Goal: Information Seeking & Learning: Learn about a topic

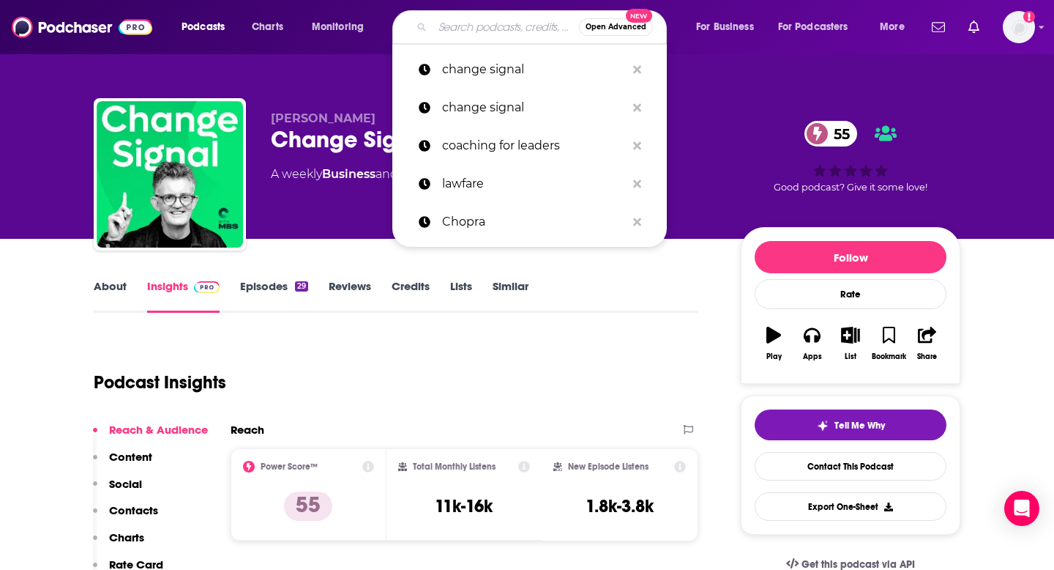
click at [457, 27] on input "Search podcasts, credits, & more..." at bounding box center [506, 26] width 146 height 23
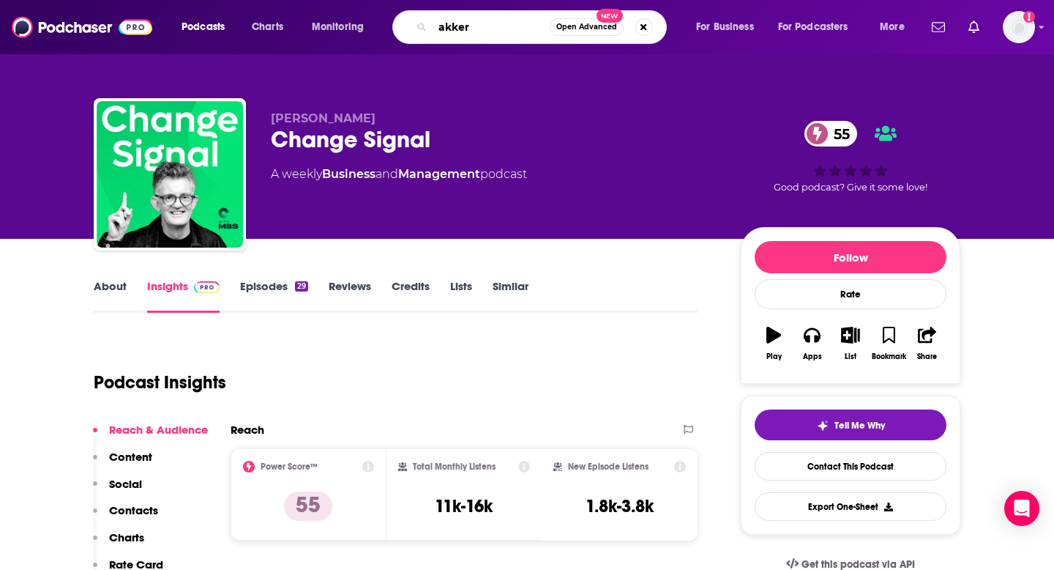
type input "akkeri"
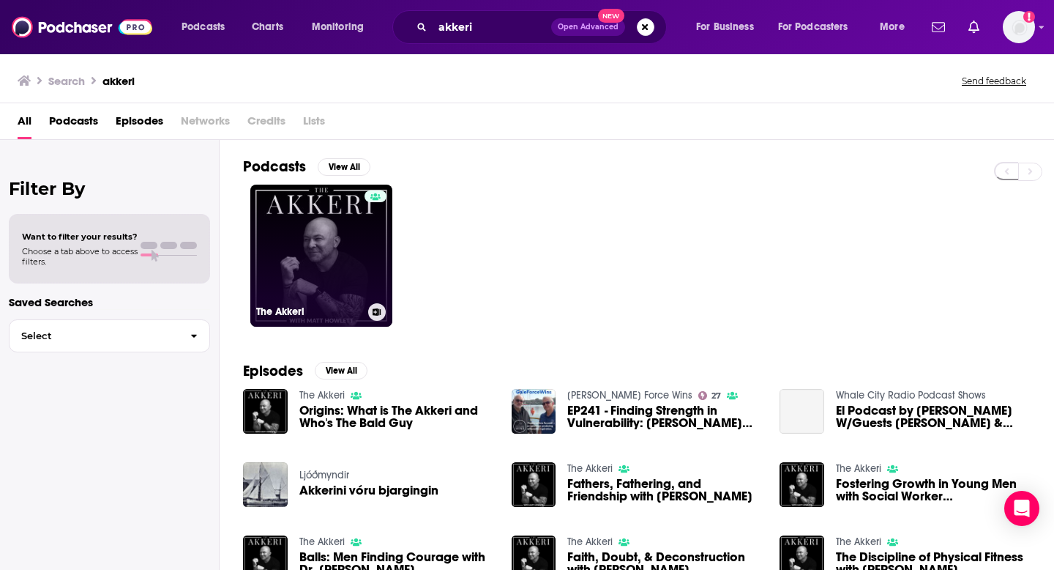
click at [331, 215] on link "The Akkeri" at bounding box center [321, 256] width 142 height 142
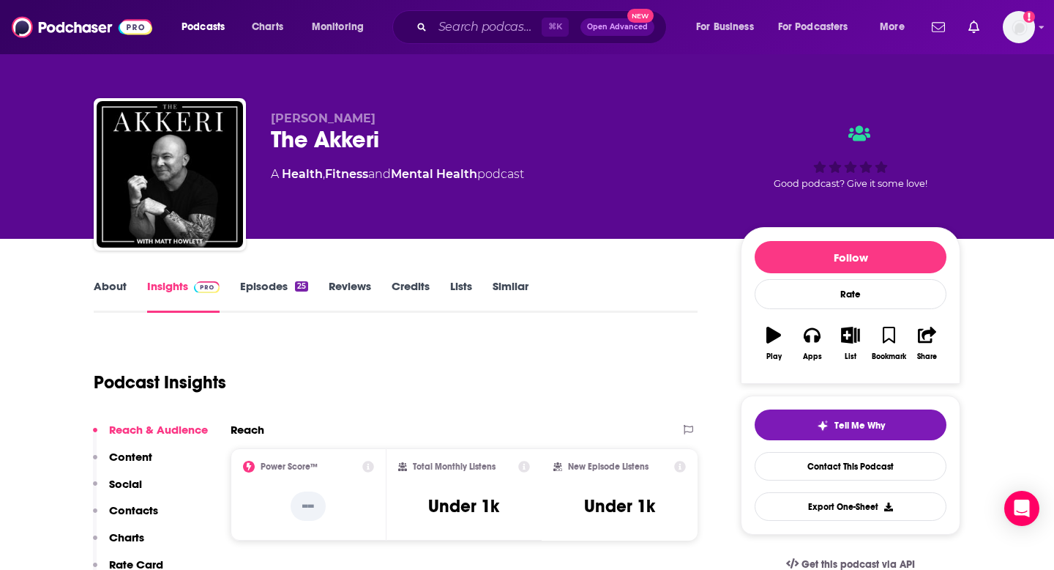
click at [121, 297] on link "About" at bounding box center [110, 296] width 33 height 34
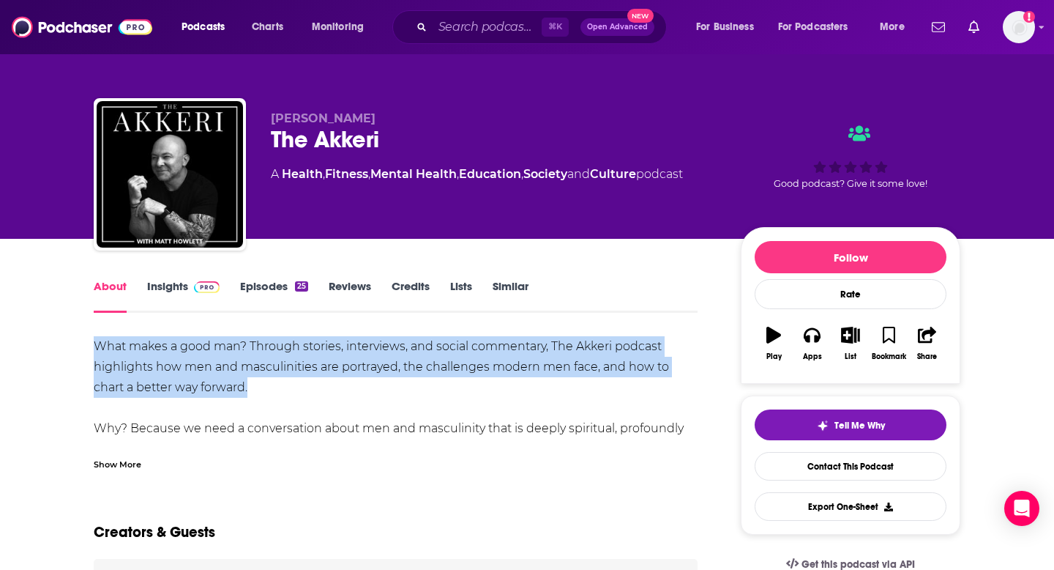
drag, startPoint x: 263, startPoint y: 384, endPoint x: 72, endPoint y: 349, distance: 194.3
copy div "What makes a good man? Through stories, interviews, and social commentary, The …"
click at [163, 299] on link "Insights" at bounding box center [183, 296] width 72 height 34
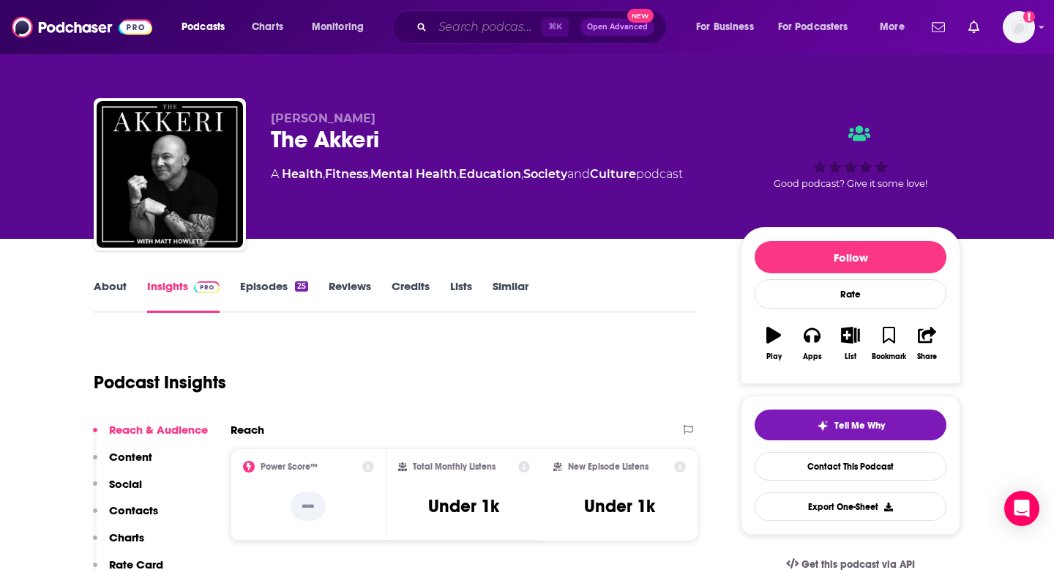
click at [456, 37] on input "Search podcasts, credits, & more..." at bounding box center [487, 26] width 109 height 23
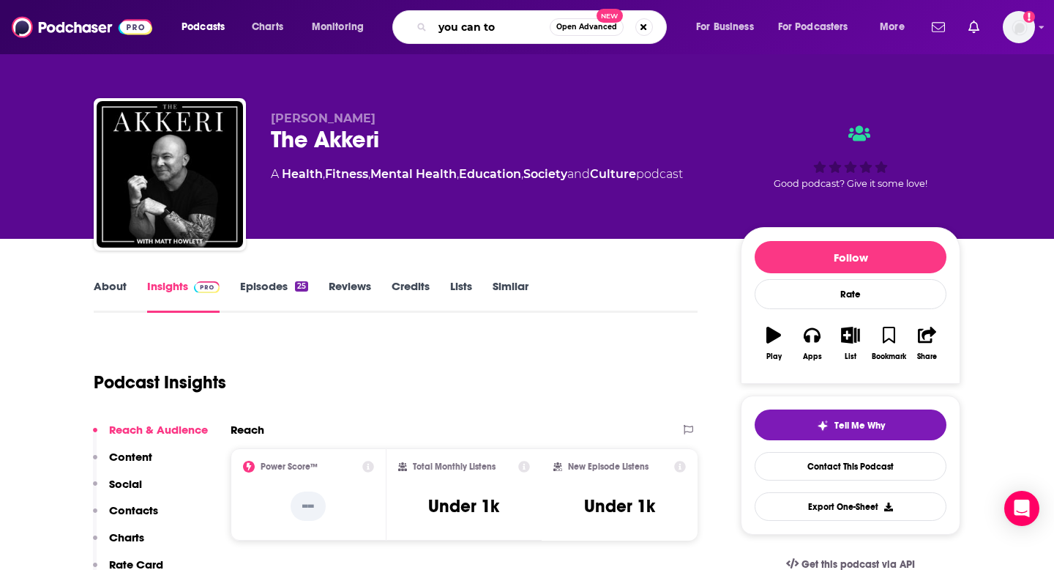
type input "you can too"
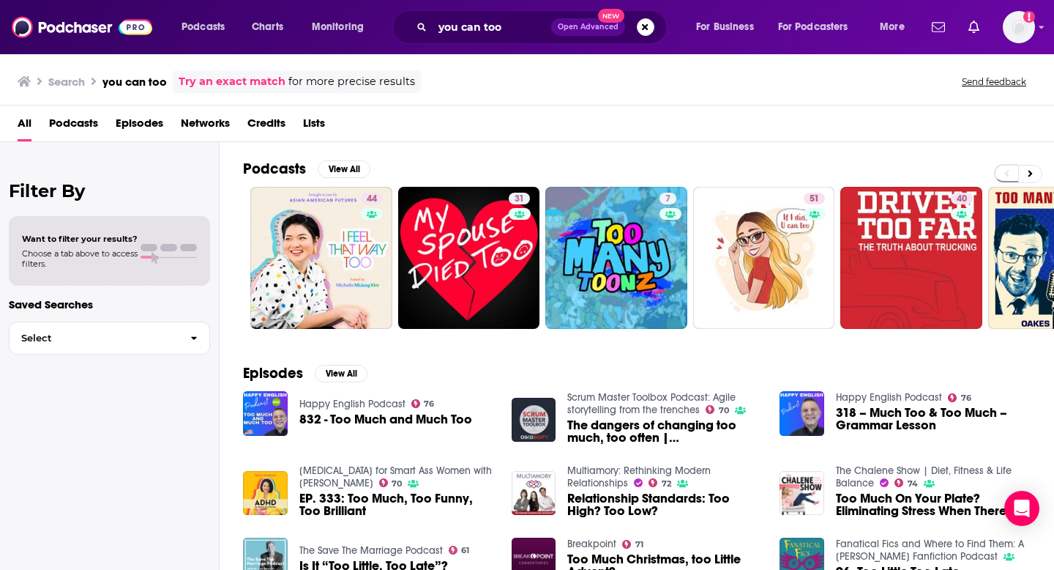
click at [257, 81] on link "Try an exact match" at bounding box center [232, 81] width 107 height 17
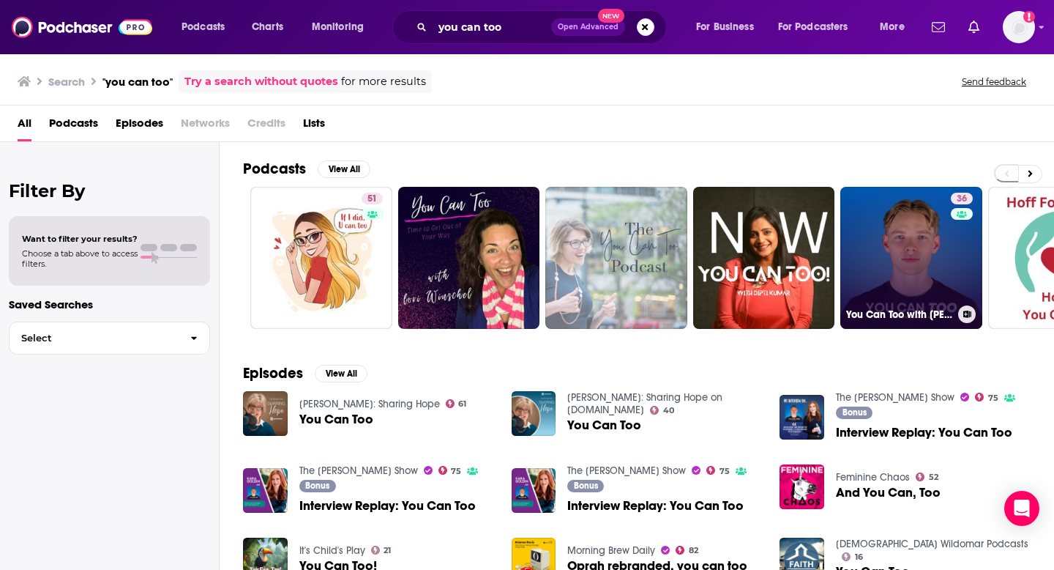
click at [869, 275] on link "36 You Can Too with [PERSON_NAME]" at bounding box center [912, 258] width 142 height 142
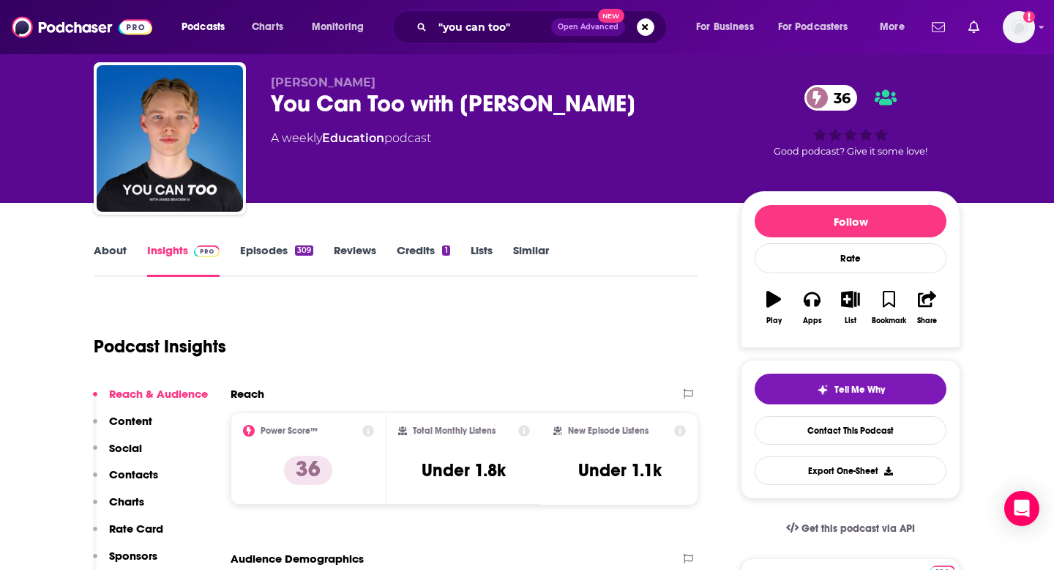
scroll to position [38, 0]
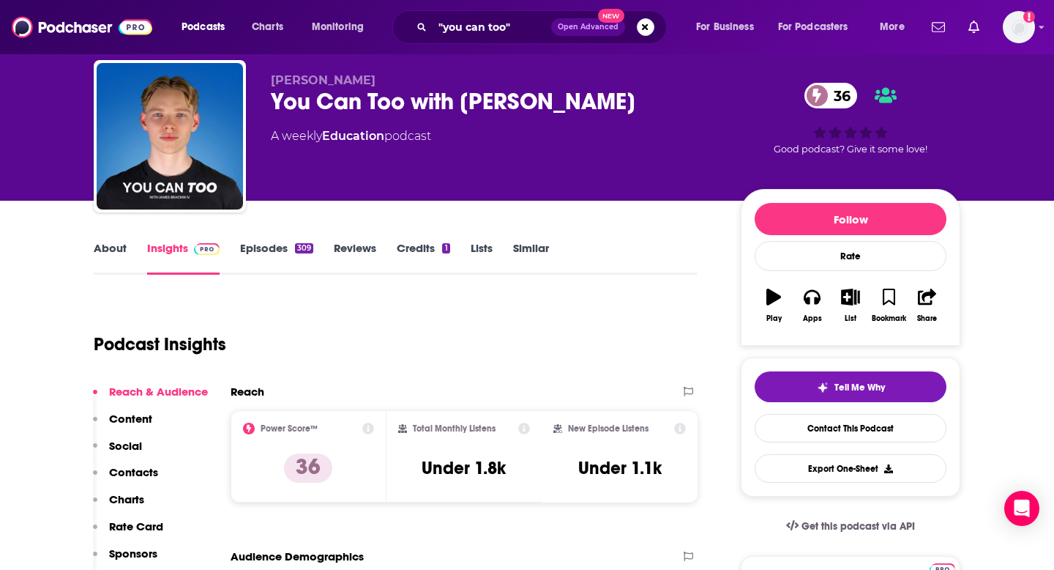
click at [121, 251] on link "About" at bounding box center [110, 258] width 33 height 34
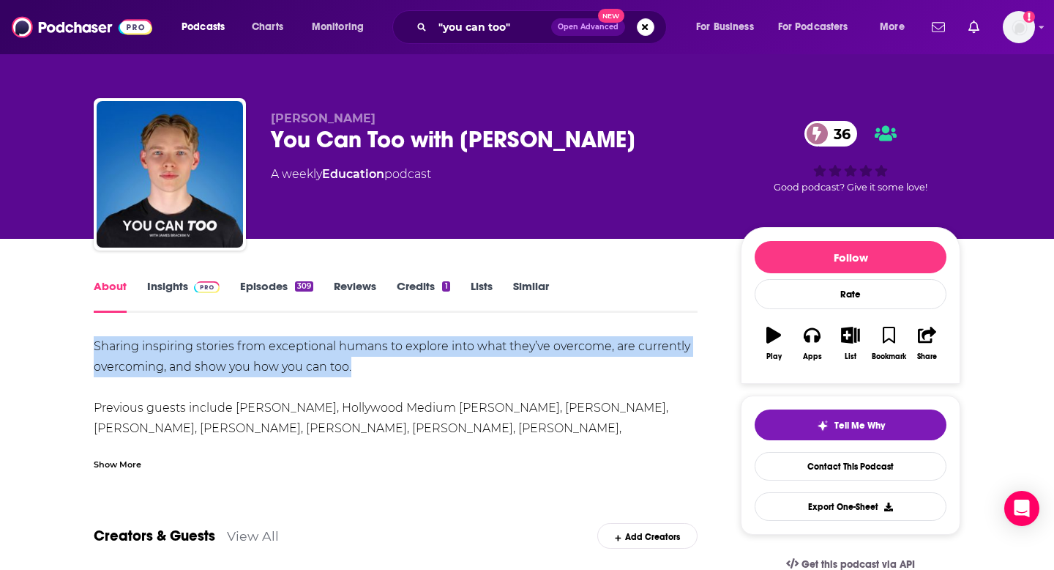
drag, startPoint x: 353, startPoint y: 364, endPoint x: 82, endPoint y: 351, distance: 271.3
copy div "Sharing inspiring stories from exceptional humans to explore into what they’ve …"
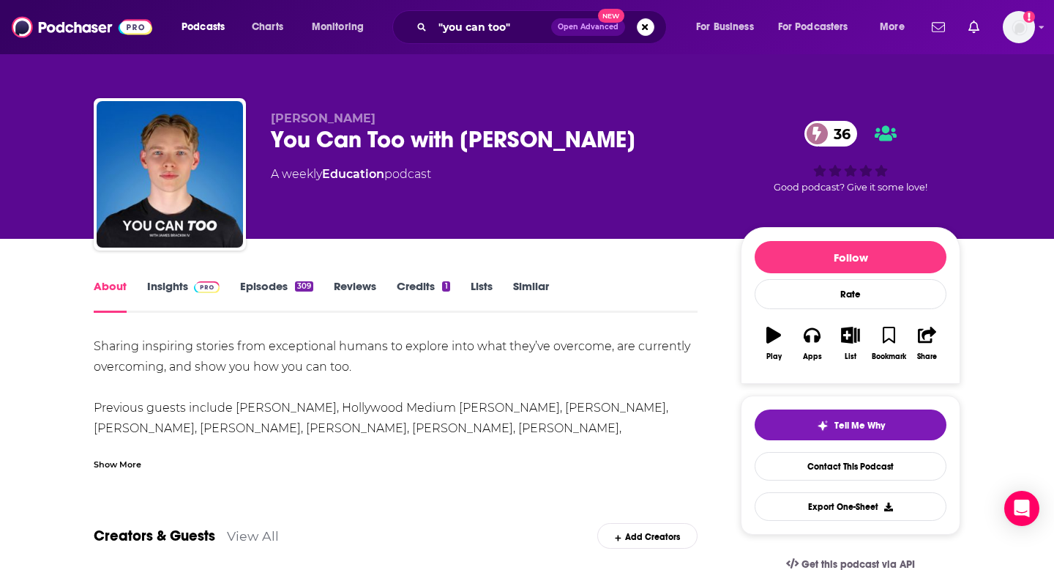
click at [121, 468] on div "Show More" at bounding box center [118, 463] width 48 height 14
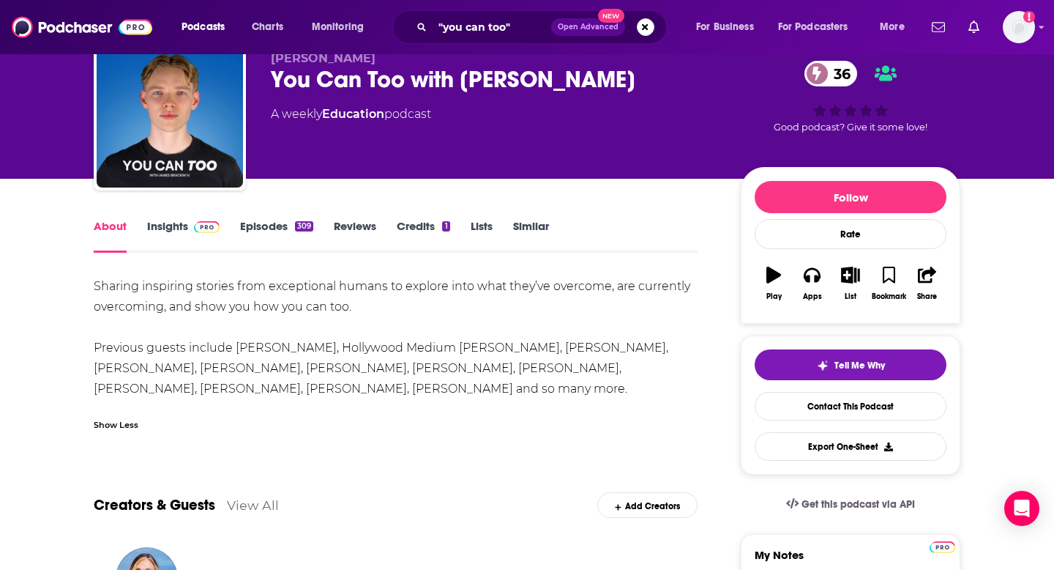
scroll to position [53, 0]
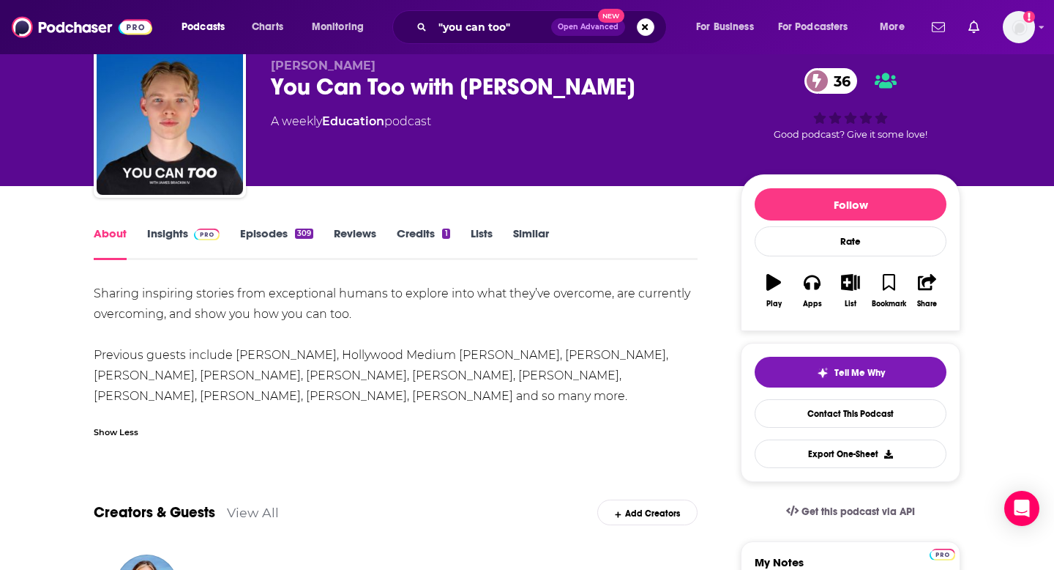
click at [274, 238] on link "Episodes 309" at bounding box center [276, 243] width 73 height 34
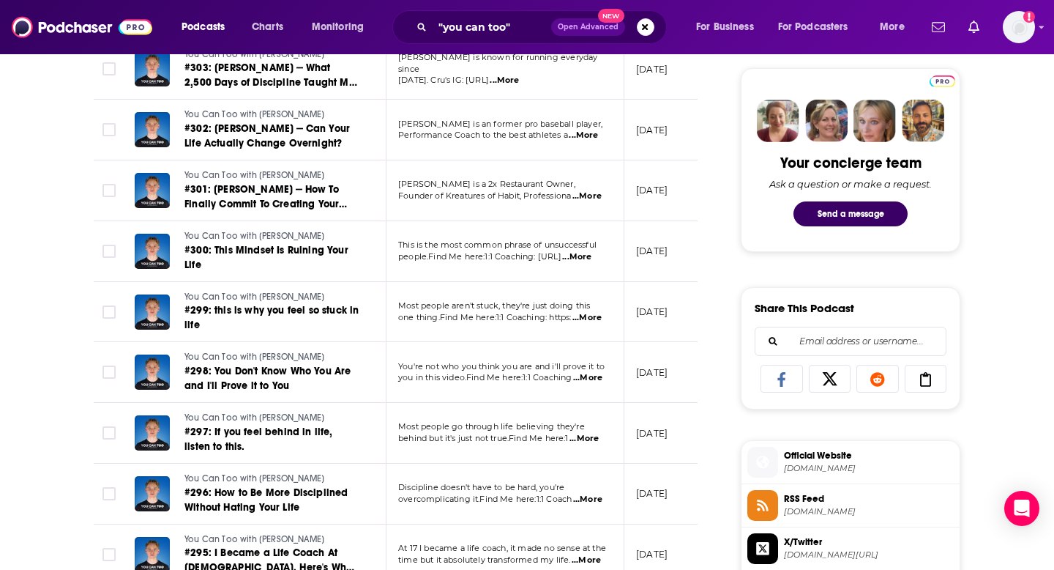
scroll to position [687, 0]
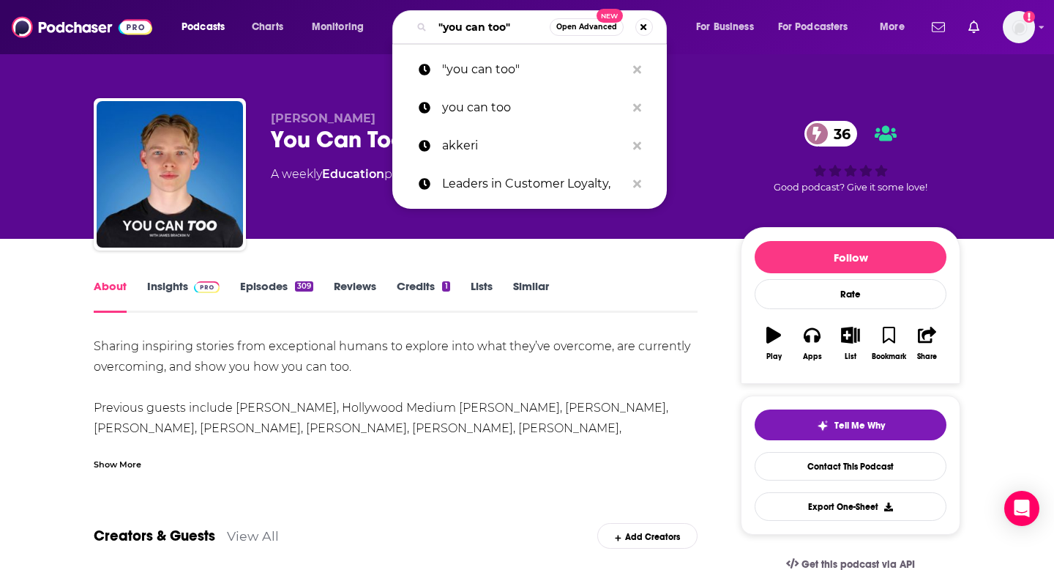
click at [462, 27] on input ""you can too"" at bounding box center [491, 26] width 117 height 23
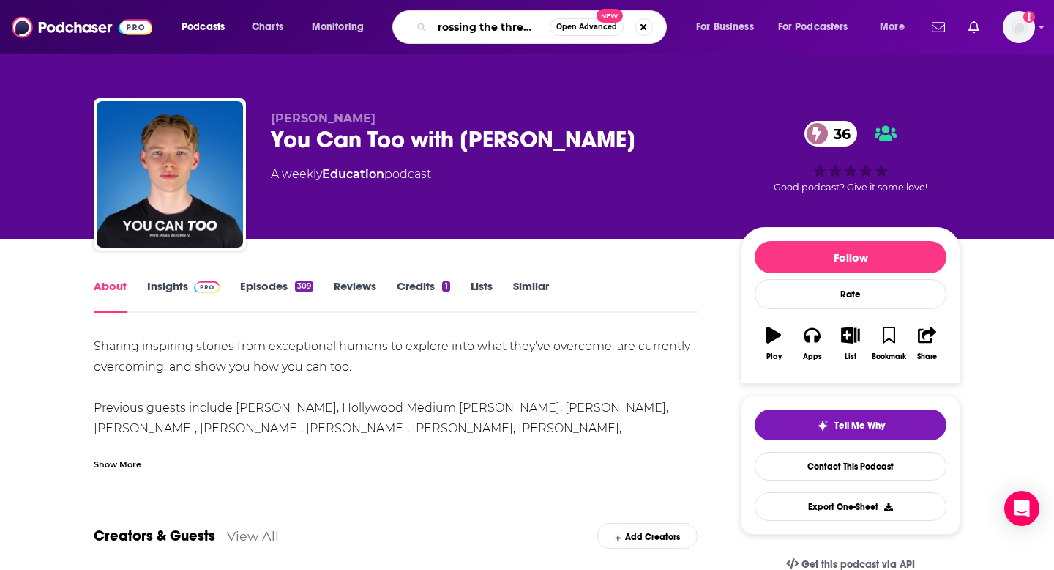
type input "crossing the threshold"
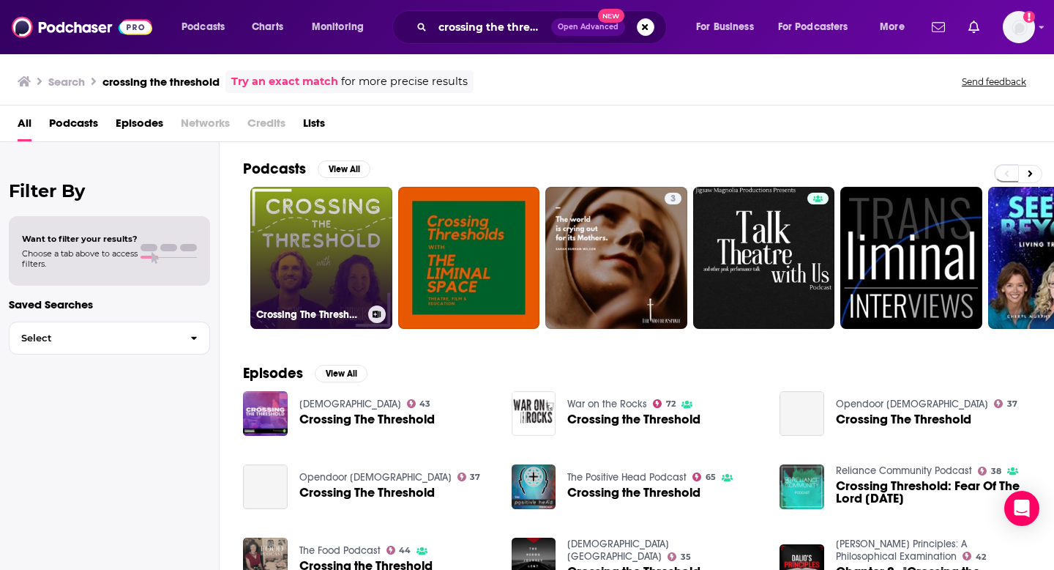
click at [333, 245] on link "Crossing The Threshold" at bounding box center [321, 258] width 142 height 142
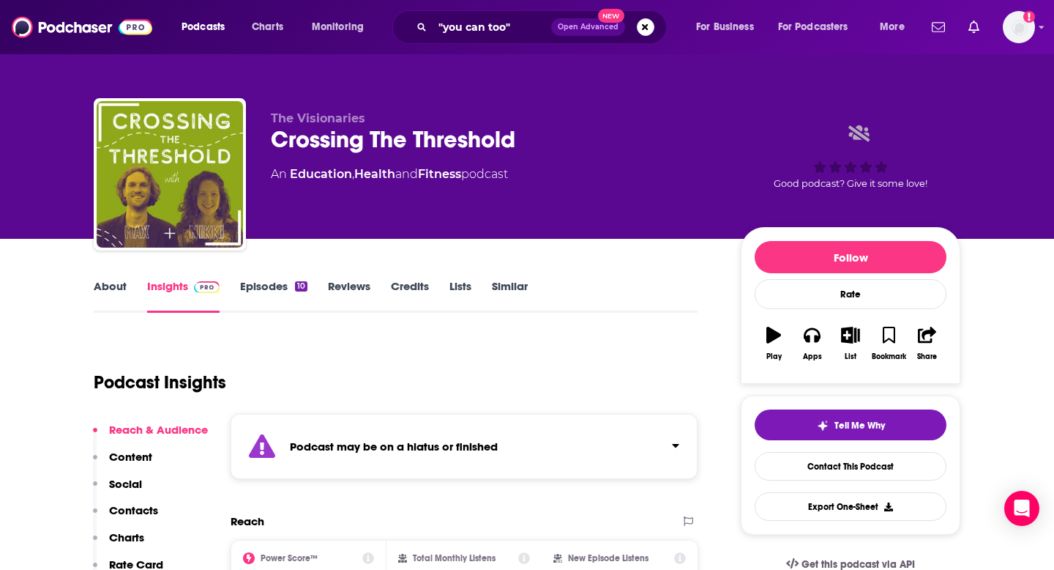
click at [110, 294] on link "About" at bounding box center [110, 296] width 33 height 34
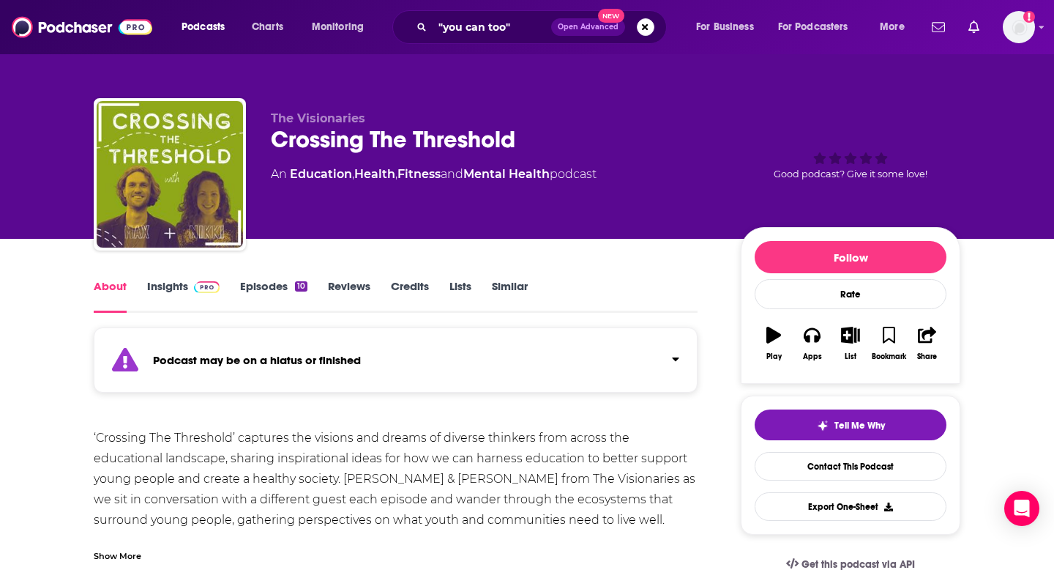
click at [261, 277] on div "About Insights Episodes 10 Reviews Credits Lists Similar" at bounding box center [396, 295] width 604 height 36
click at [263, 288] on link "Episodes 10" at bounding box center [273, 296] width 67 height 34
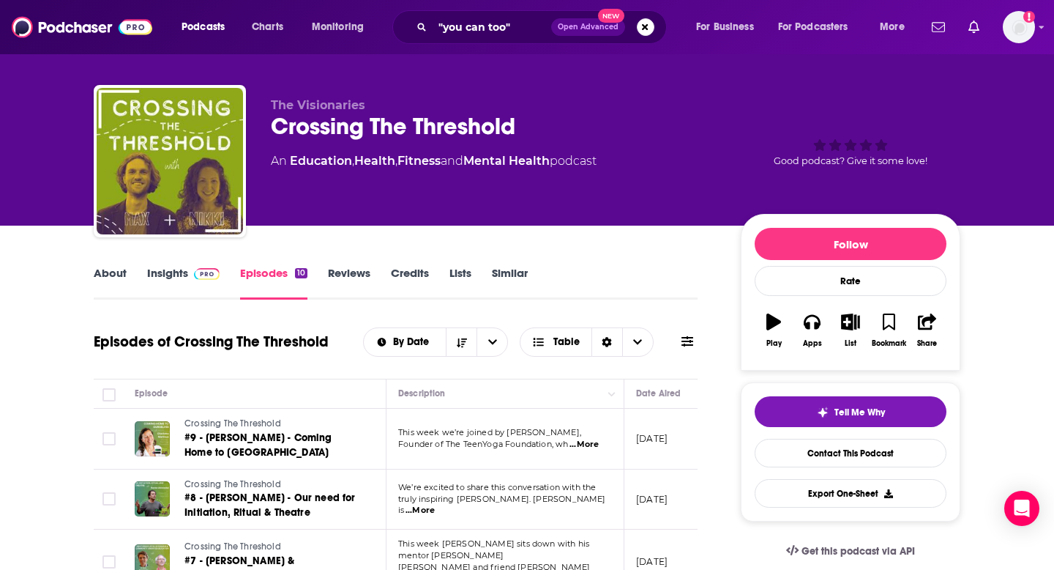
scroll to position [15, 0]
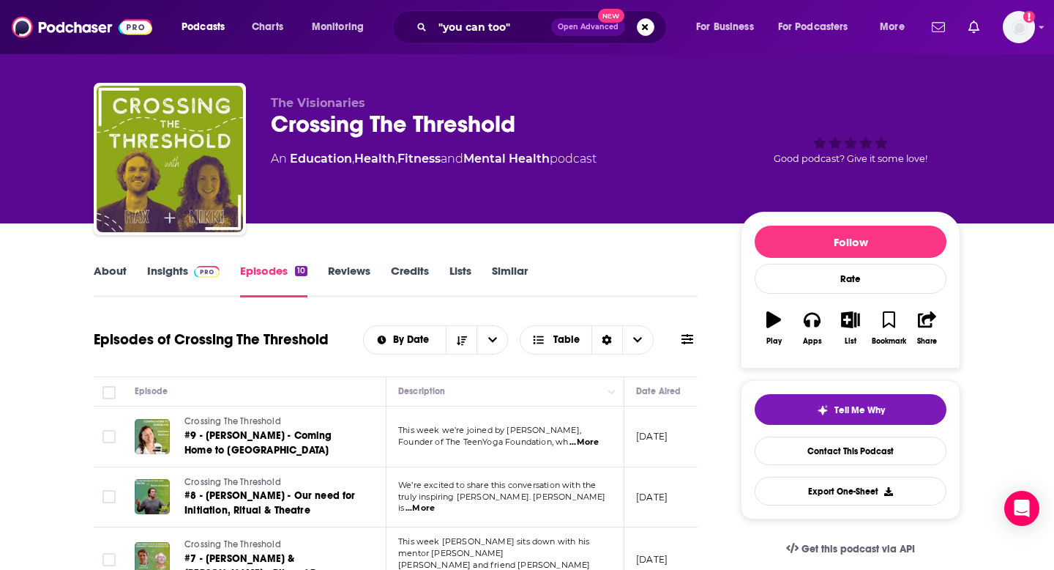
click at [120, 271] on link "About" at bounding box center [110, 281] width 33 height 34
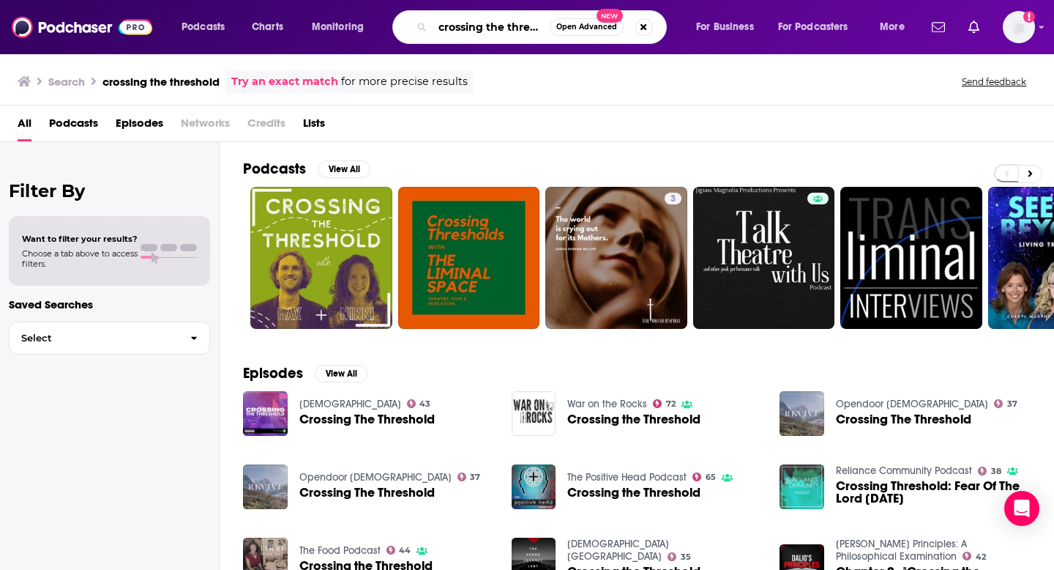
click at [483, 19] on input "crossing the threshold" at bounding box center [491, 26] width 117 height 23
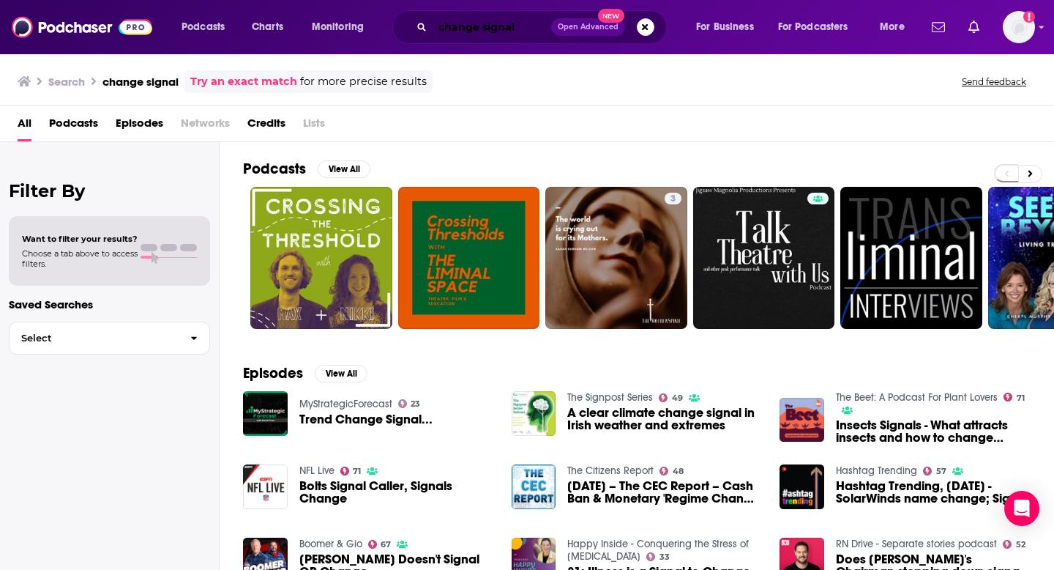
click at [496, 25] on input "change signal" at bounding box center [492, 26] width 119 height 23
click at [100, 32] on img at bounding box center [82, 27] width 141 height 28
type input ""you can too""
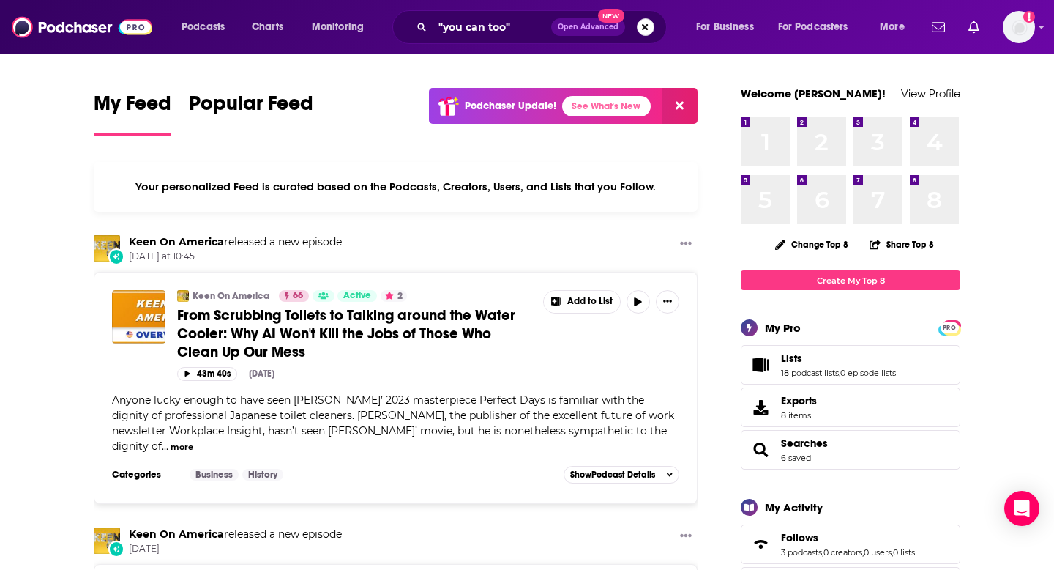
click at [646, 27] on button "Search podcasts, credits, & more..." at bounding box center [646, 27] width 18 height 18
click at [491, 34] on input "Search podcasts, credits, & more..." at bounding box center [487, 26] width 109 height 23
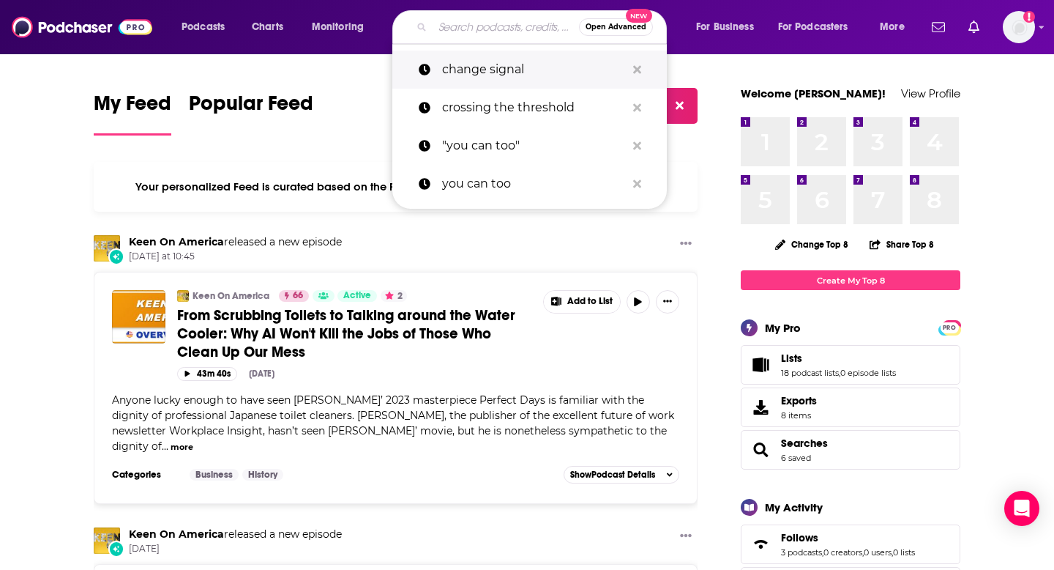
click at [487, 67] on p "change signal" at bounding box center [534, 70] width 184 height 38
type input "change signal"
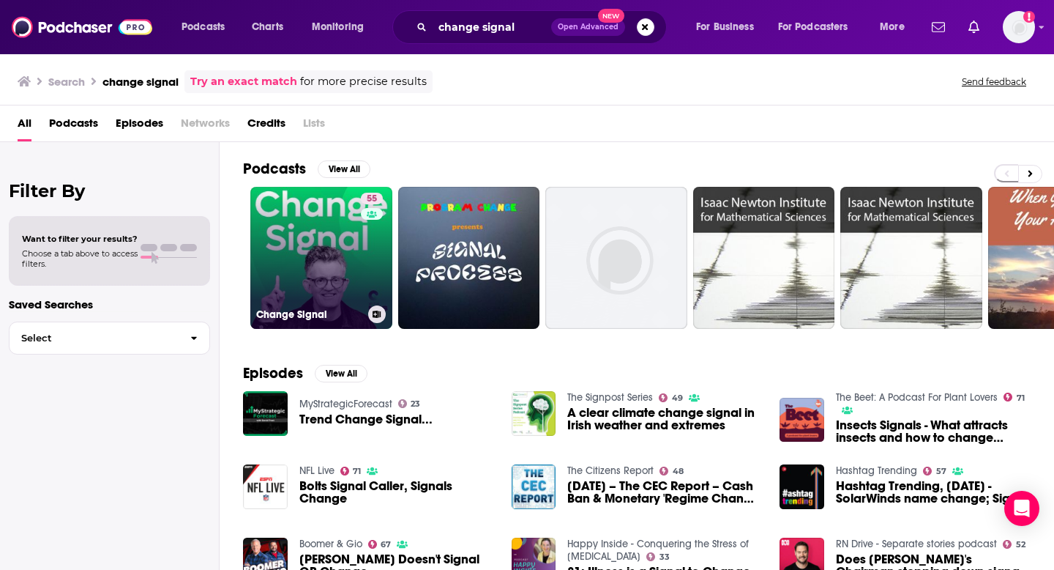
click at [286, 266] on link "55 Change Signal" at bounding box center [321, 258] width 142 height 142
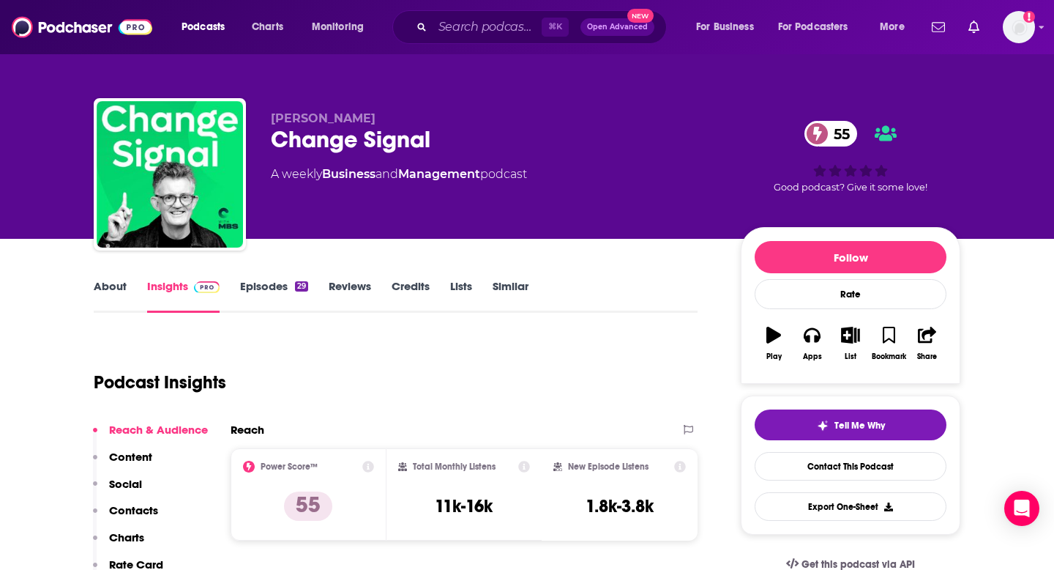
click at [103, 289] on link "About" at bounding box center [110, 296] width 33 height 34
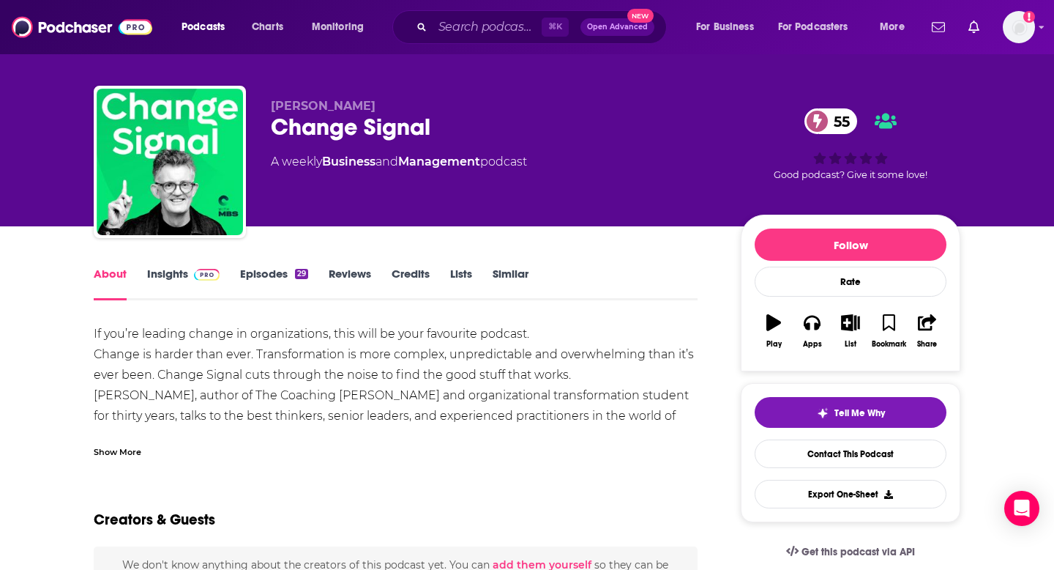
scroll to position [16, 0]
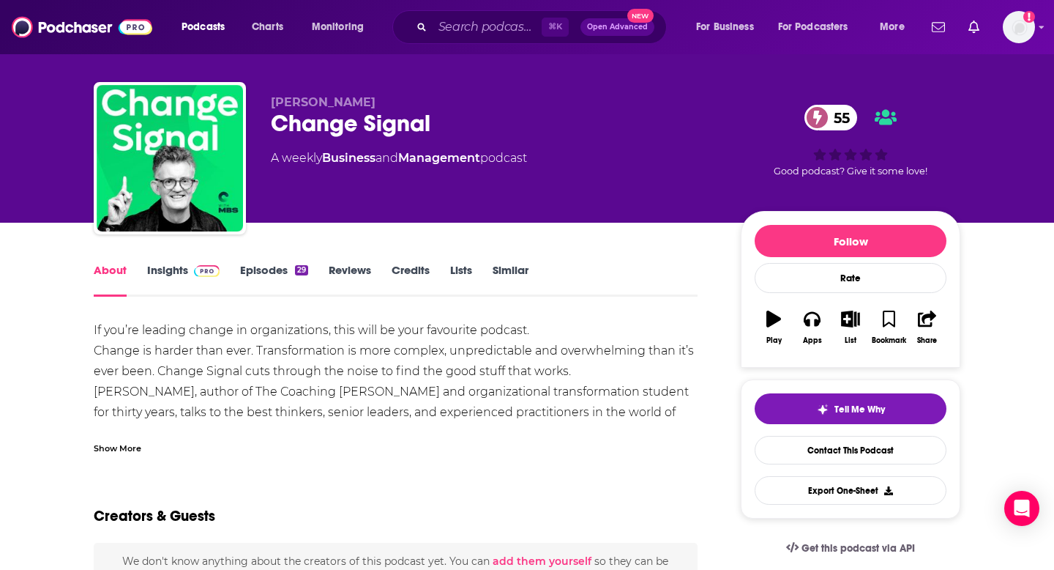
click at [123, 444] on div "Show More" at bounding box center [118, 447] width 48 height 14
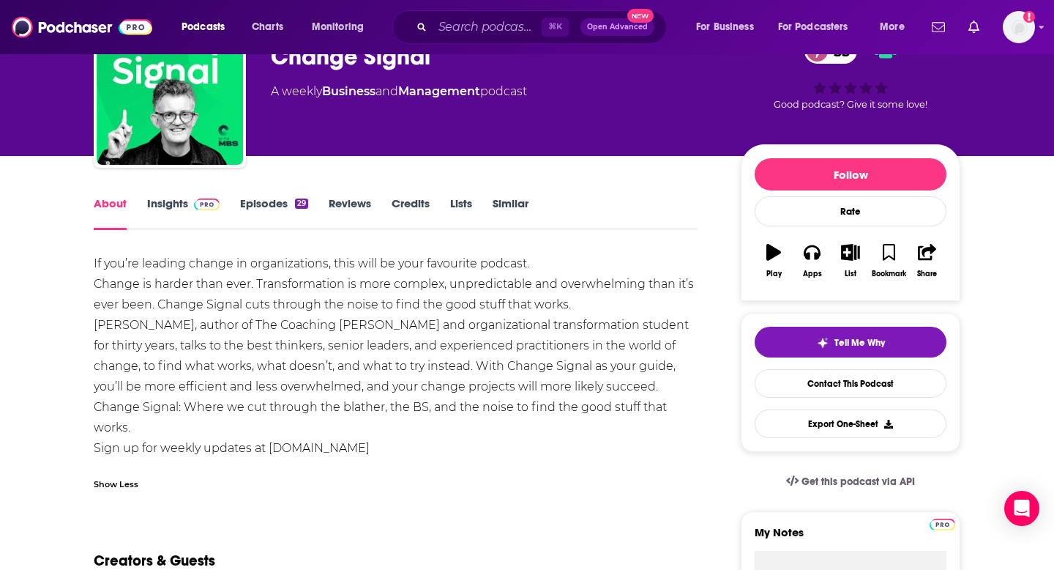
scroll to position [81, 0]
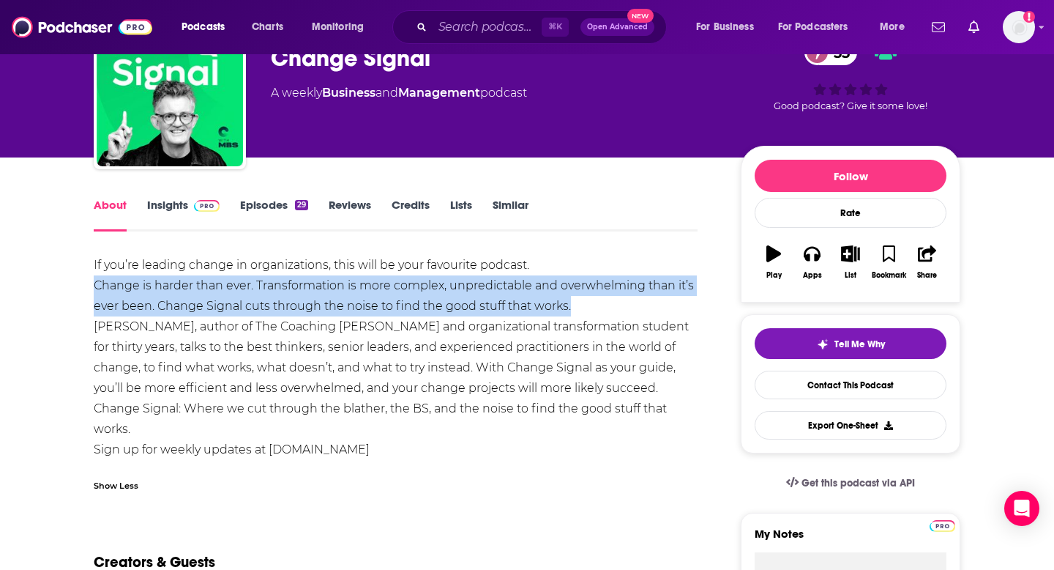
drag, startPoint x: 94, startPoint y: 286, endPoint x: 582, endPoint y: 303, distance: 488.0
click at [582, 303] on div "If you’re leading change in organizations, this will be your favourite podcast.…" at bounding box center [396, 357] width 604 height 205
copy div "Change is harder than ever. Transformation is more complex, unpredictable and o…"
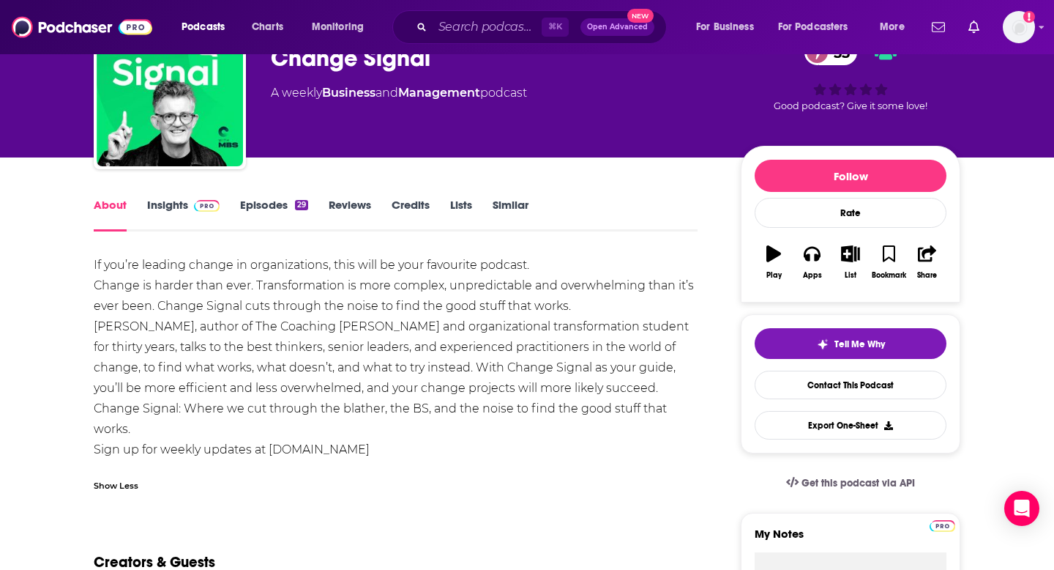
click at [236, 383] on div "If you’re leading change in organizations, this will be your favourite podcast.…" at bounding box center [396, 357] width 604 height 205
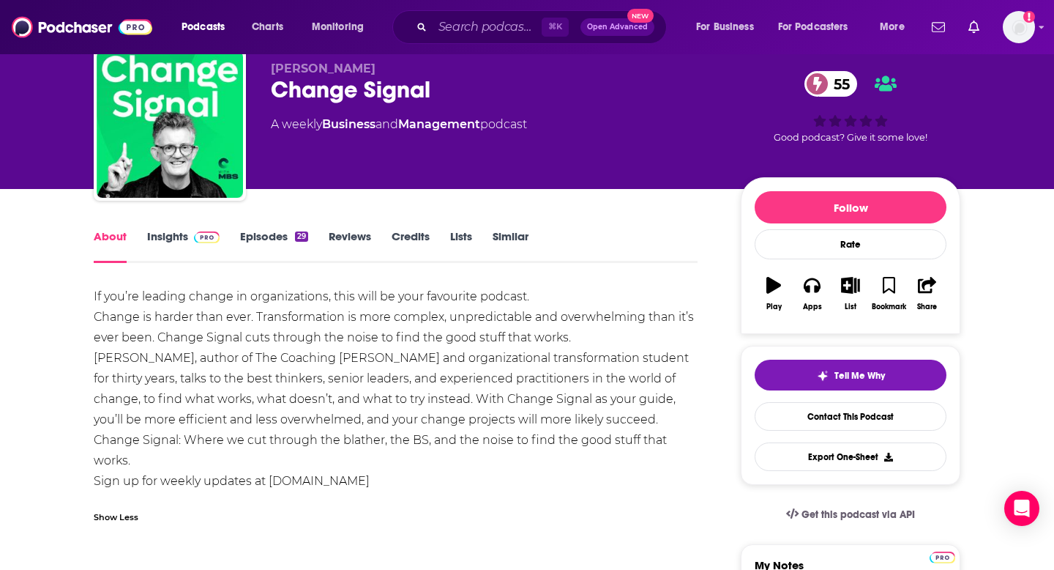
scroll to position [45, 0]
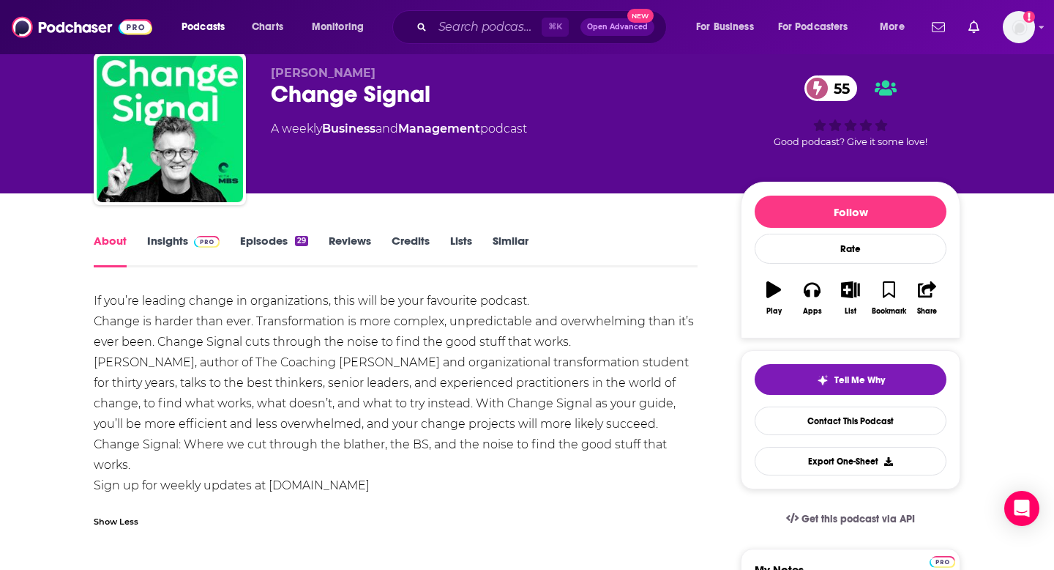
click at [175, 250] on link "Insights" at bounding box center [183, 251] width 72 height 34
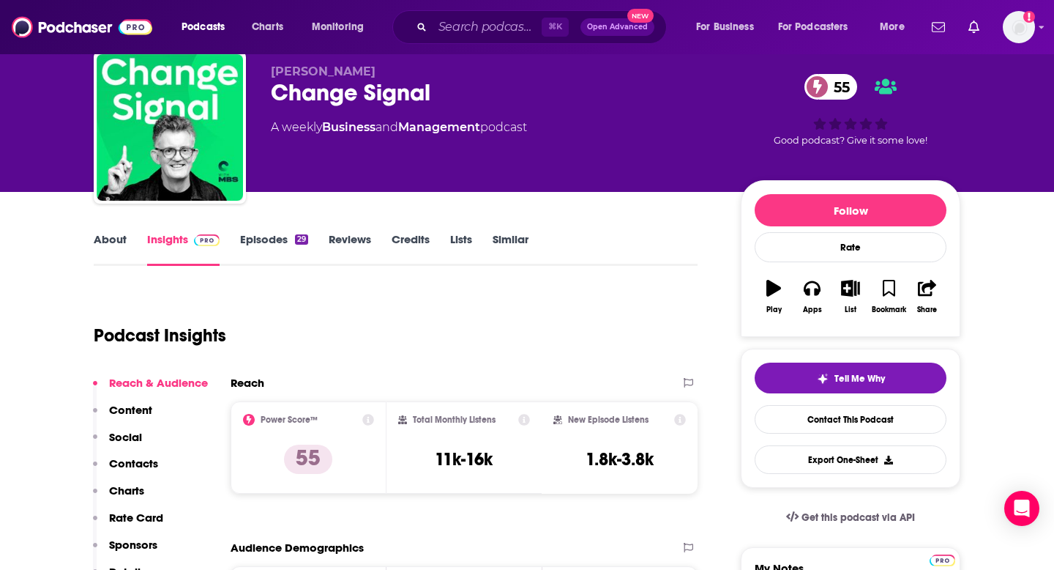
scroll to position [56, 0]
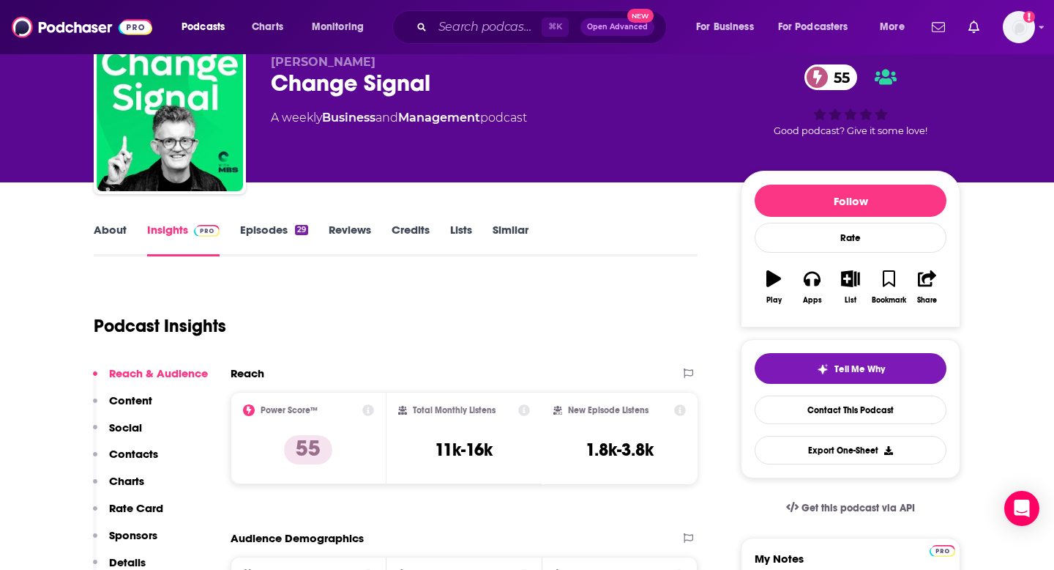
click at [268, 225] on link "Episodes 29" at bounding box center [274, 240] width 68 height 34
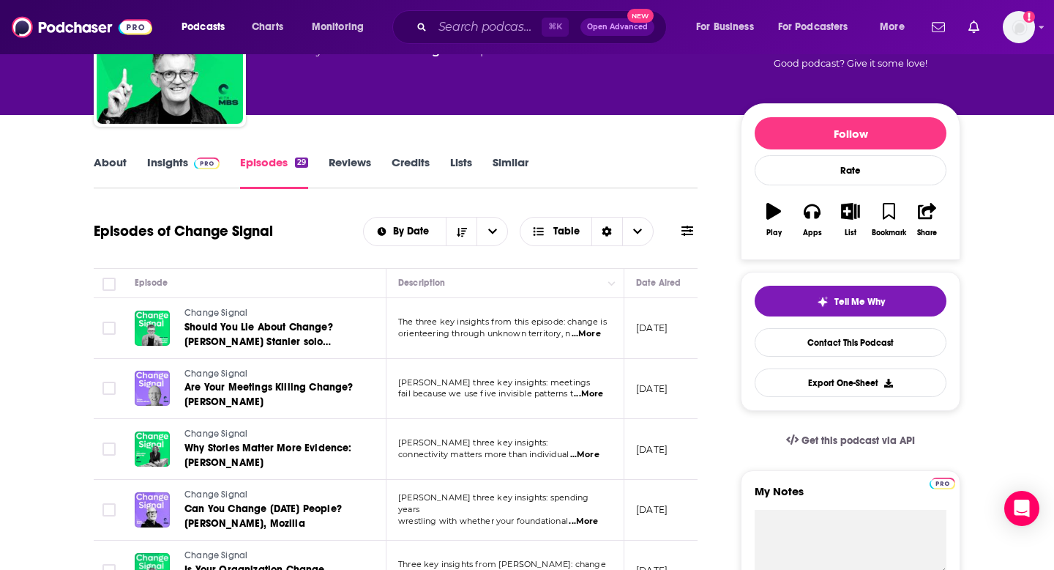
scroll to position [72, 0]
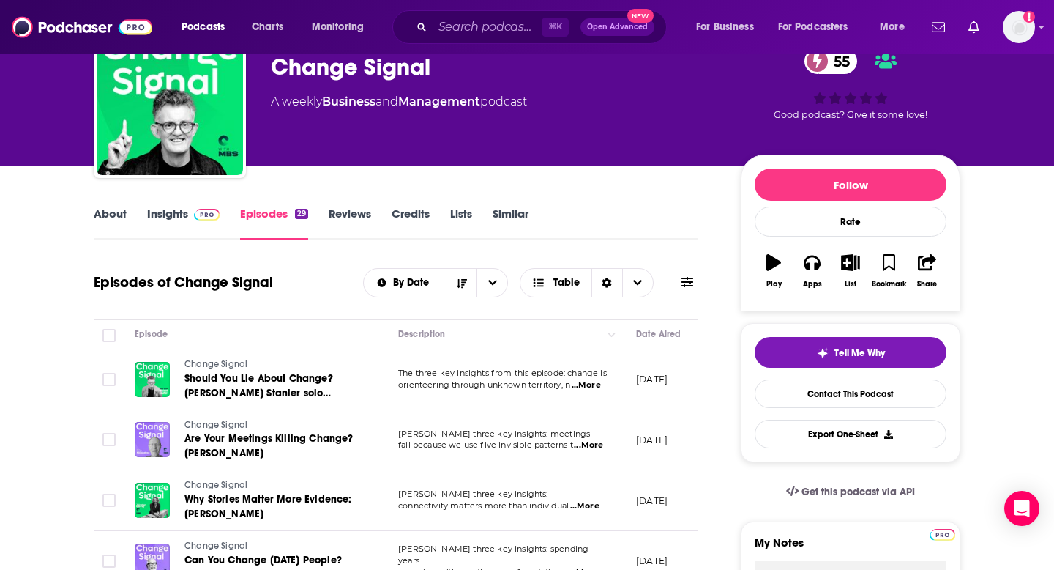
click at [104, 219] on link "About" at bounding box center [110, 223] width 33 height 34
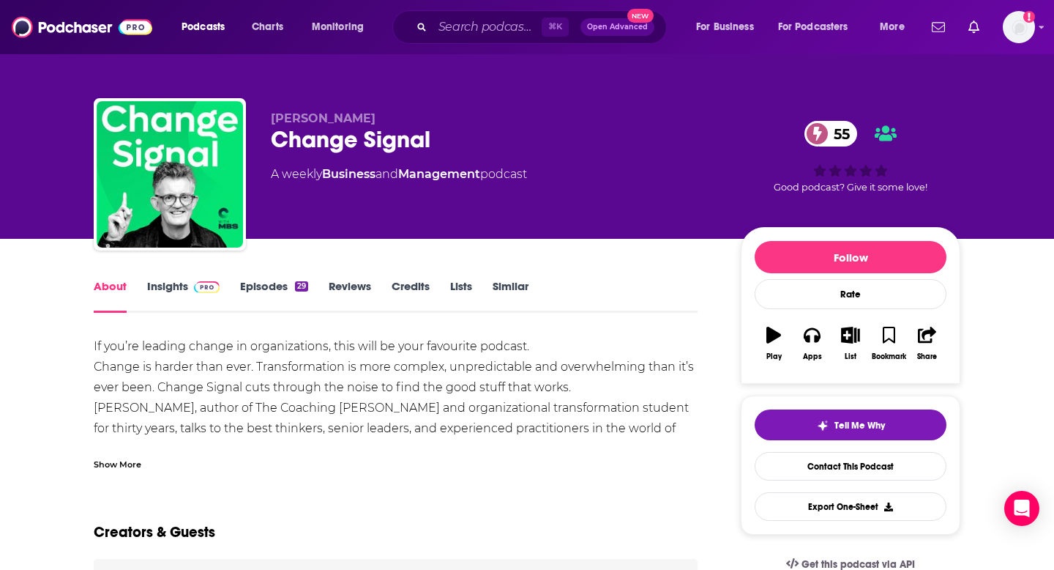
click at [182, 288] on link "Insights" at bounding box center [183, 296] width 72 height 34
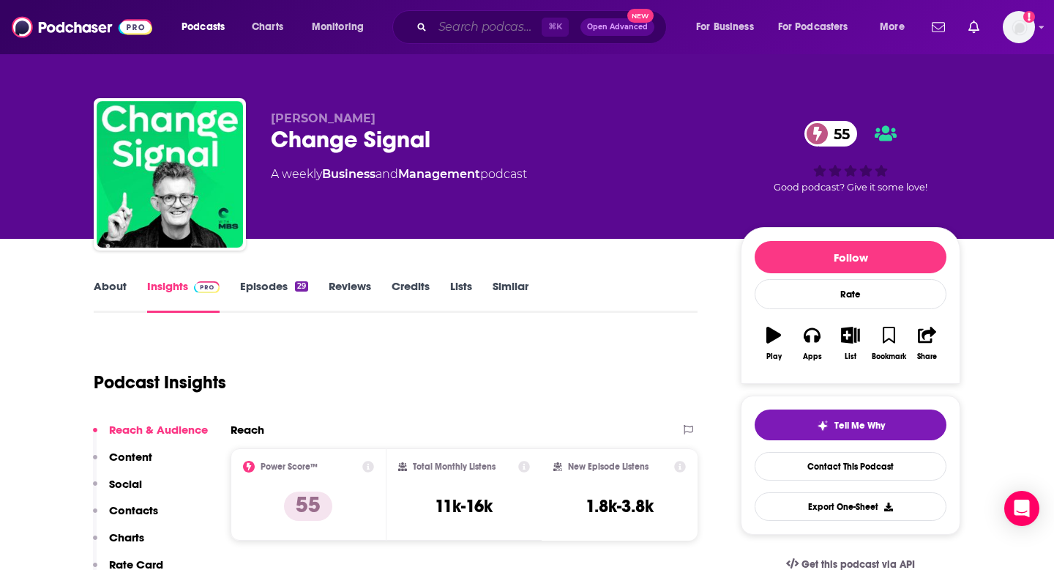
click at [477, 27] on input "Search podcasts, credits, & more..." at bounding box center [487, 26] width 109 height 23
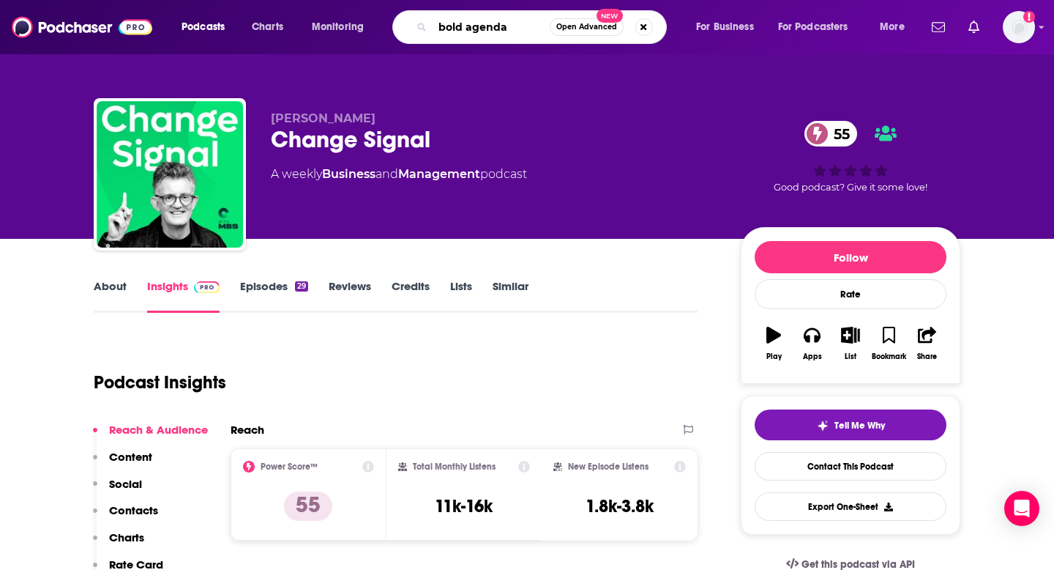
type input "bold agendas"
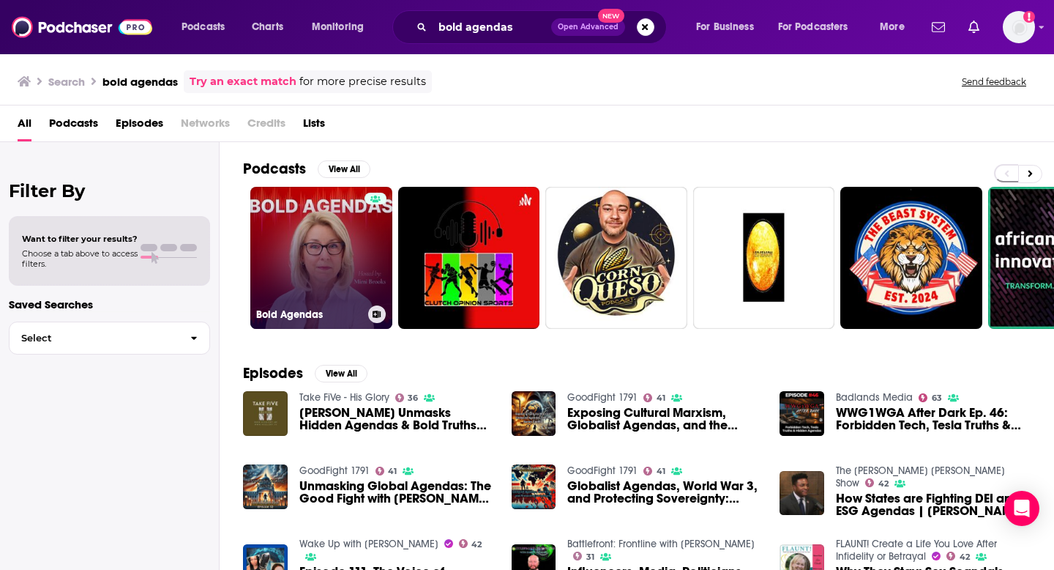
click at [313, 236] on link "Bold Agendas" at bounding box center [321, 258] width 142 height 142
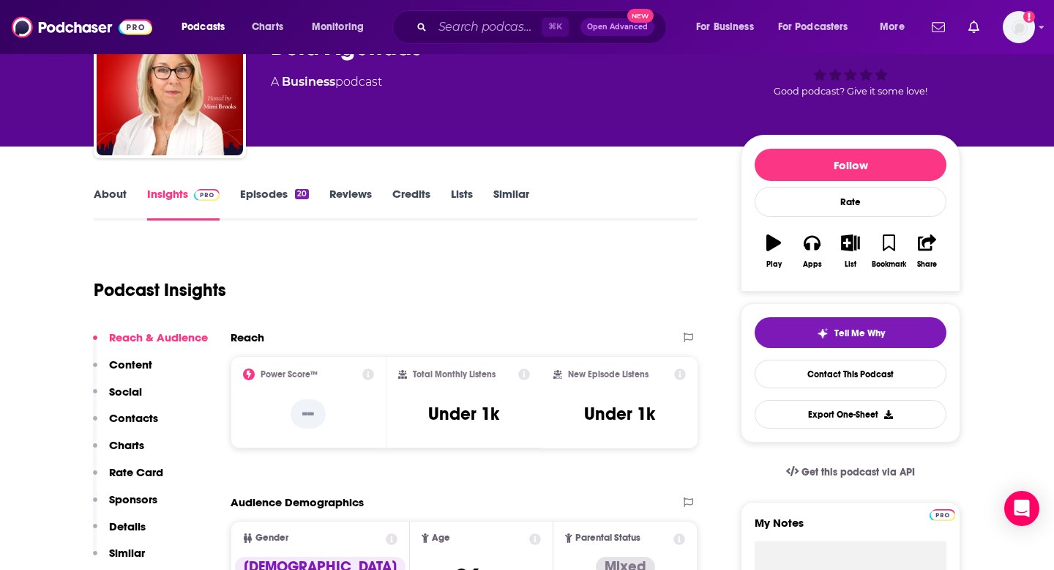
scroll to position [96, 0]
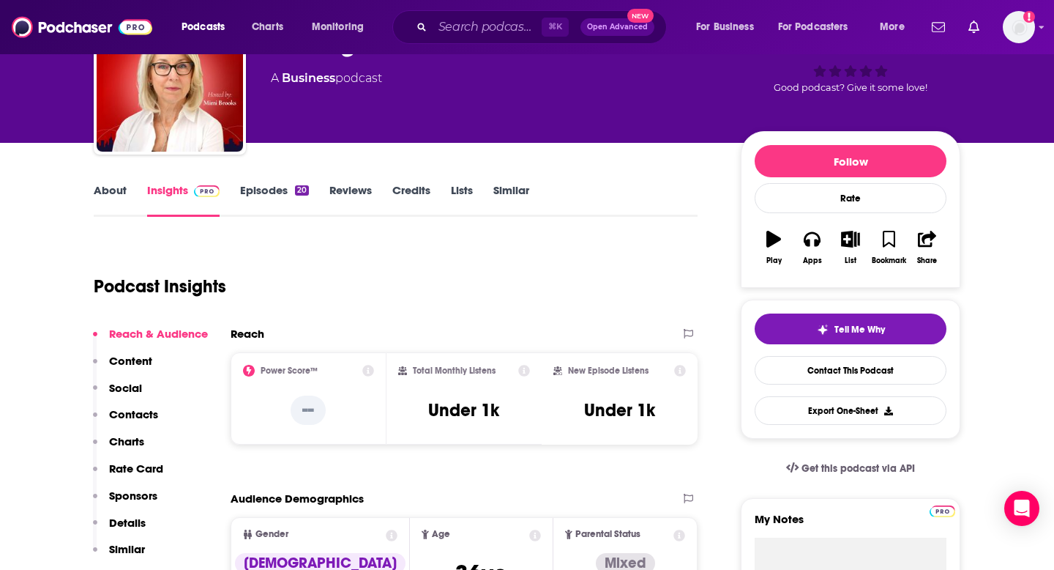
click at [122, 191] on link "About" at bounding box center [110, 200] width 33 height 34
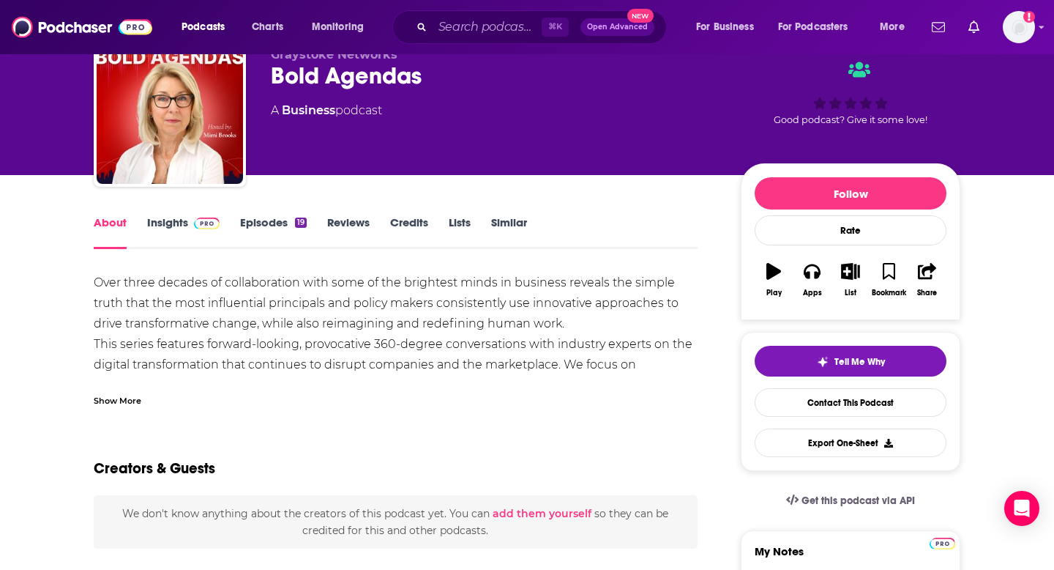
scroll to position [67, 0]
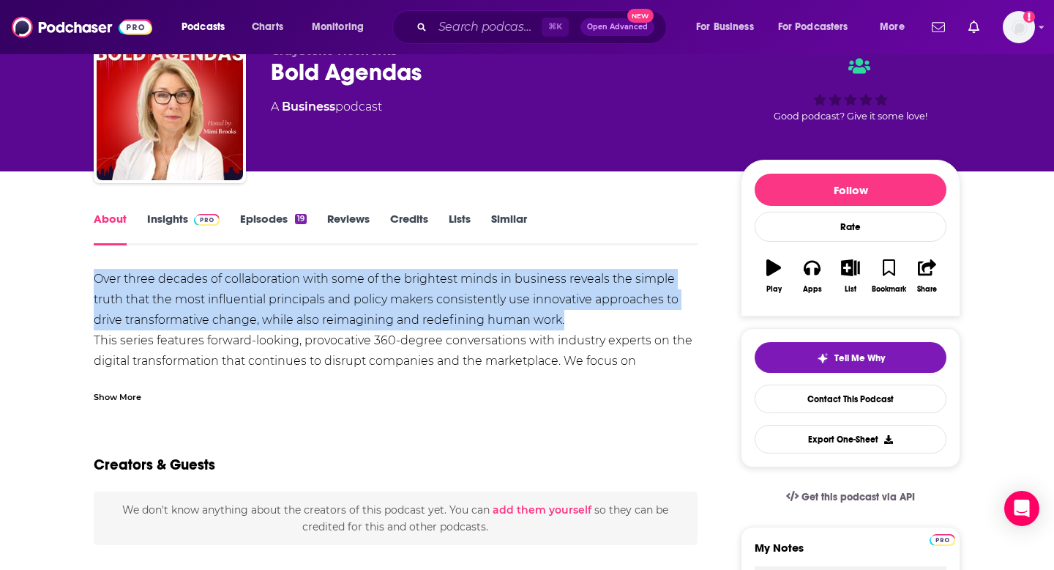
drag, startPoint x: 97, startPoint y: 277, endPoint x: 622, endPoint y: 325, distance: 527.3
click at [622, 325] on div "Over three decades of collaboration with some of the brightest minds in busines…" at bounding box center [396, 341] width 604 height 144
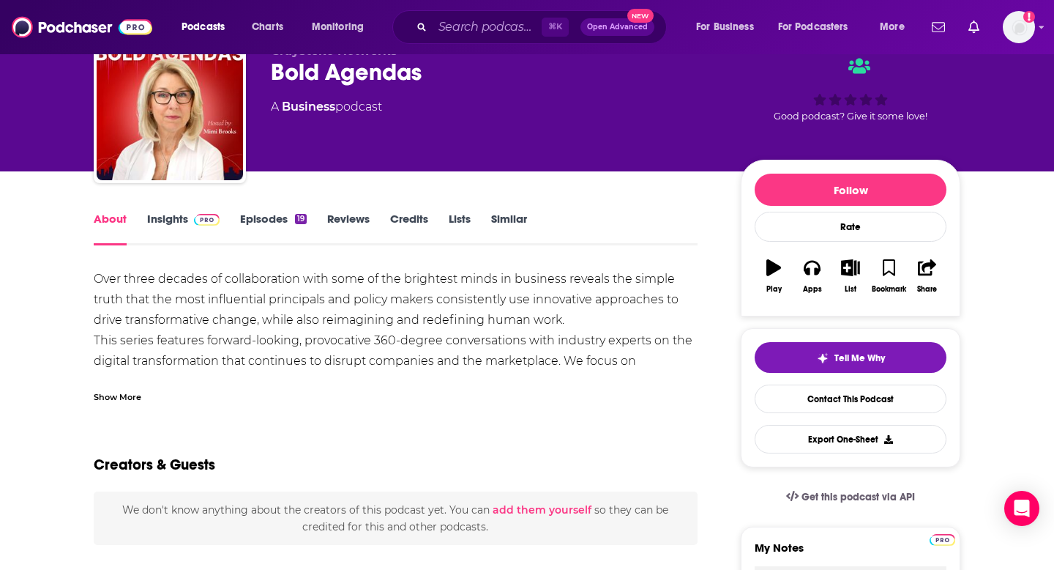
click at [128, 396] on div "Show More" at bounding box center [118, 396] width 48 height 14
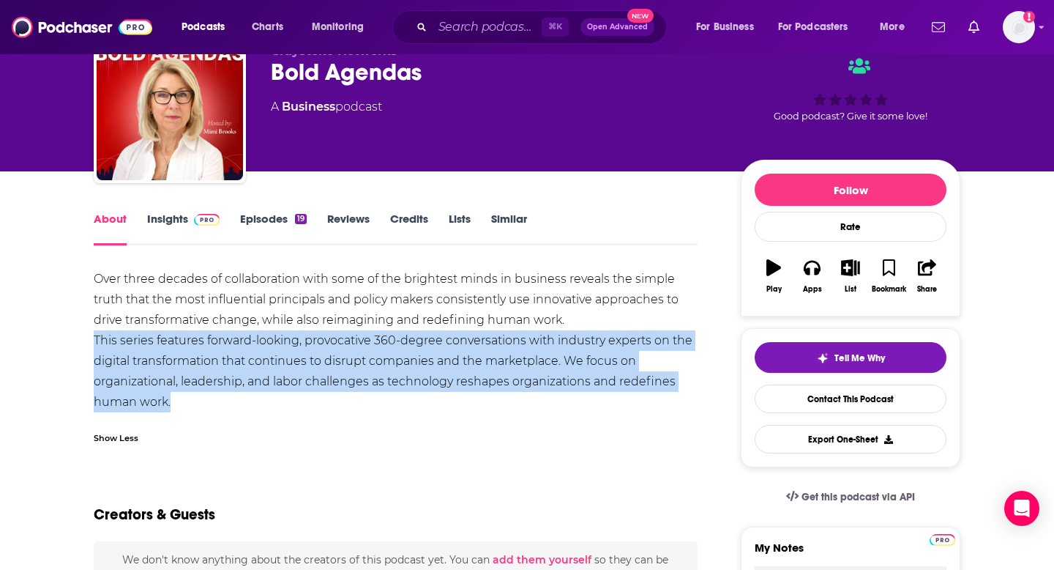
drag, startPoint x: 94, startPoint y: 340, endPoint x: 185, endPoint y: 412, distance: 115.7
click at [185, 412] on div "Over three decades of collaboration with some of the brightest minds in busines…" at bounding box center [396, 341] width 604 height 144
copy div "This series features forward-looking, provocative 360-degree conversations with…"
click at [172, 218] on link "Insights" at bounding box center [183, 229] width 72 height 34
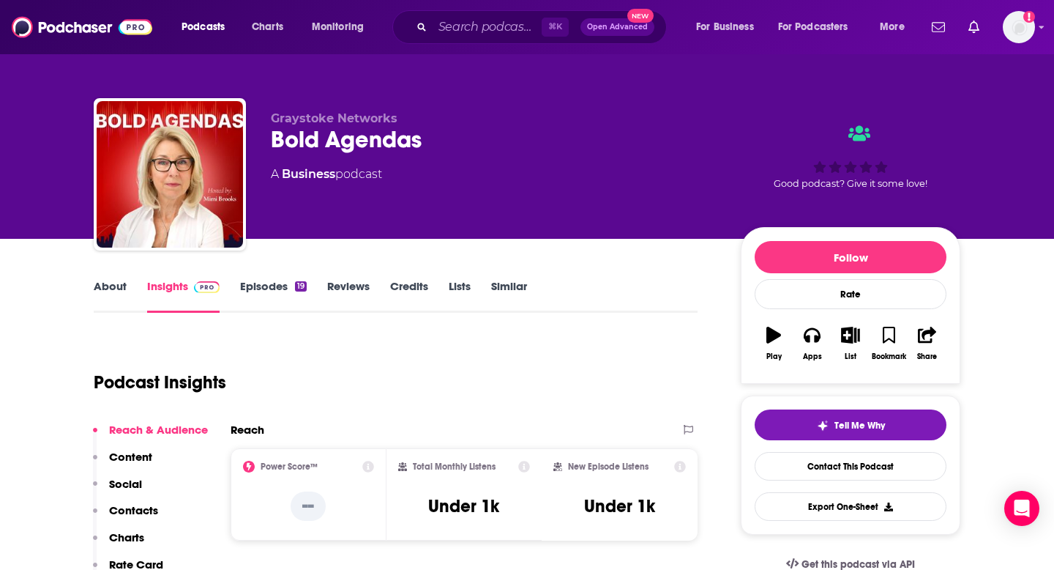
click at [111, 287] on link "About" at bounding box center [110, 296] width 33 height 34
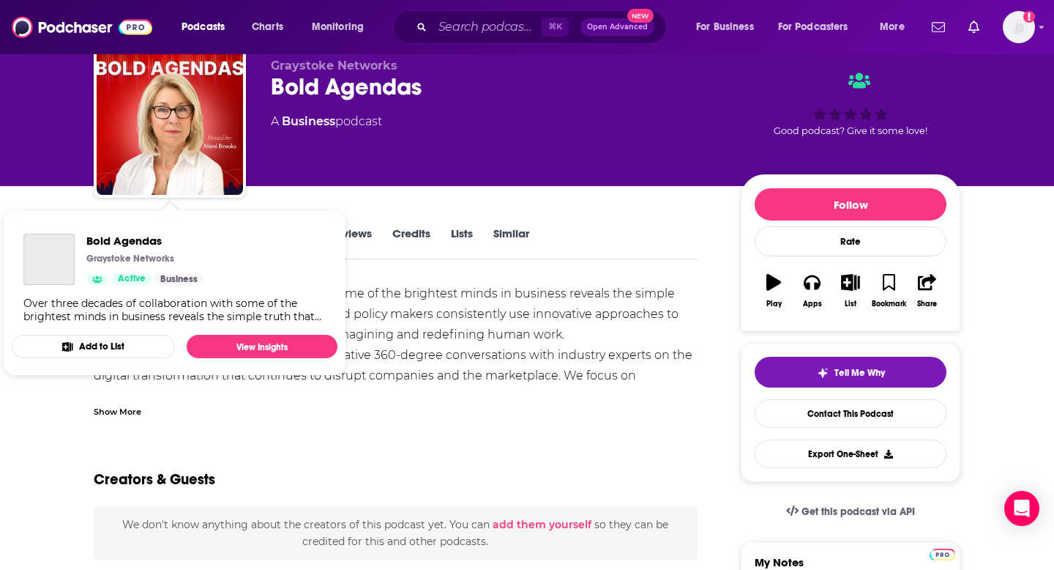
scroll to position [61, 0]
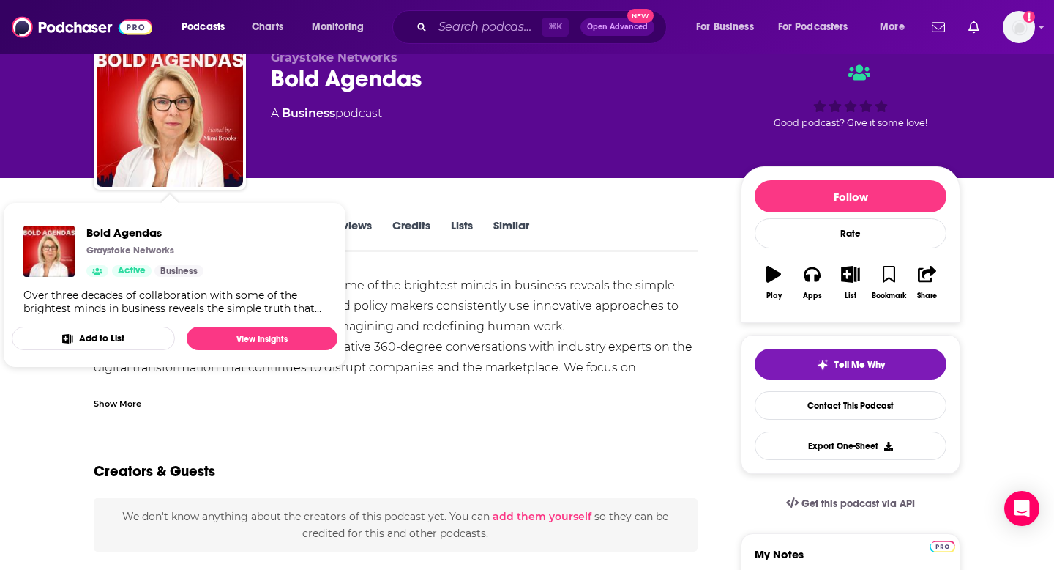
click at [457, 345] on div "Over three decades of collaboration with some of the brightest minds in busines…" at bounding box center [396, 347] width 604 height 144
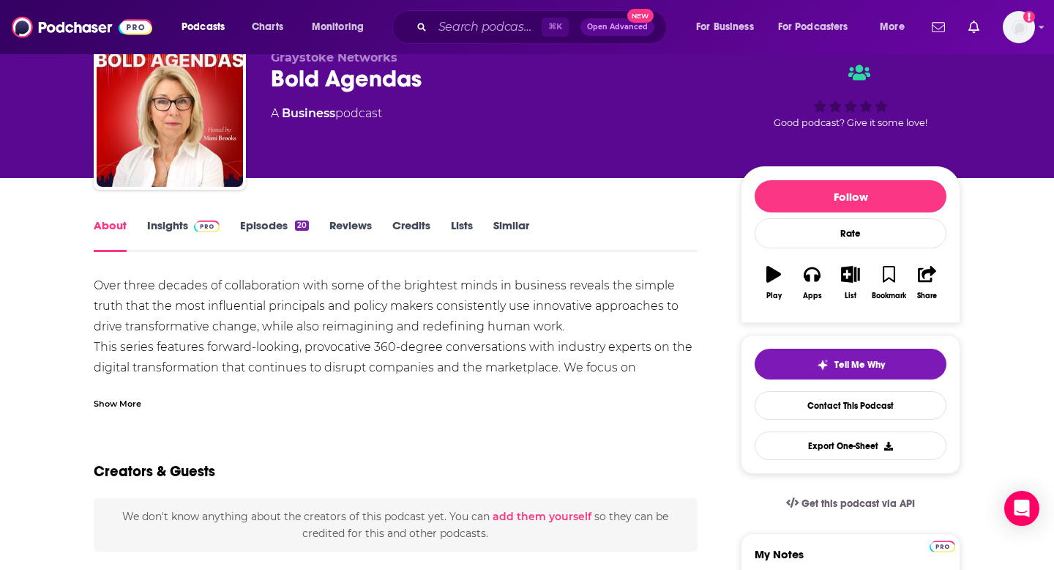
click at [261, 227] on link "Episodes 20" at bounding box center [274, 235] width 69 height 34
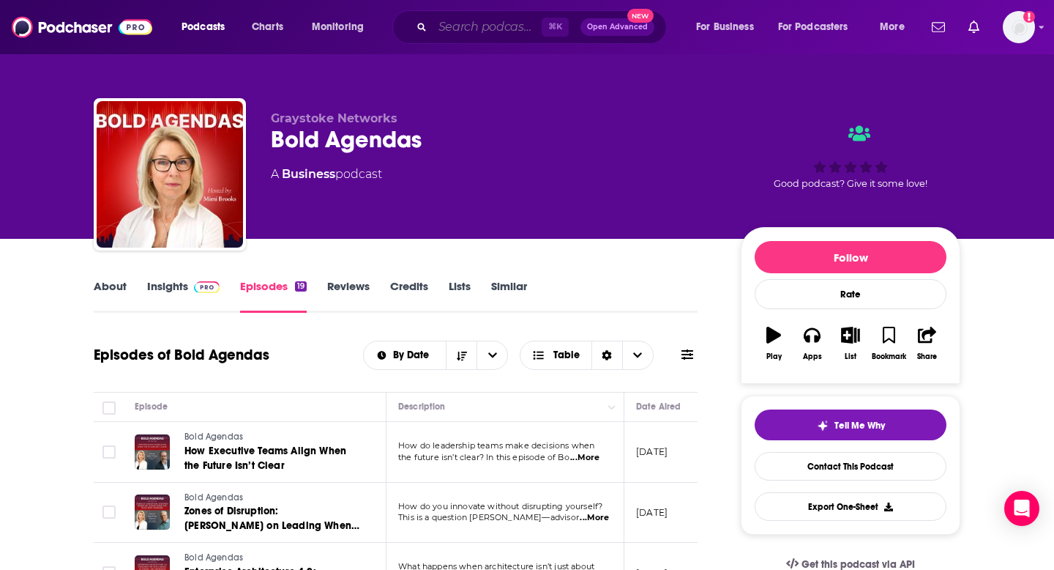
click at [460, 29] on input "Search podcasts, credits, & more..." at bounding box center [487, 26] width 109 height 23
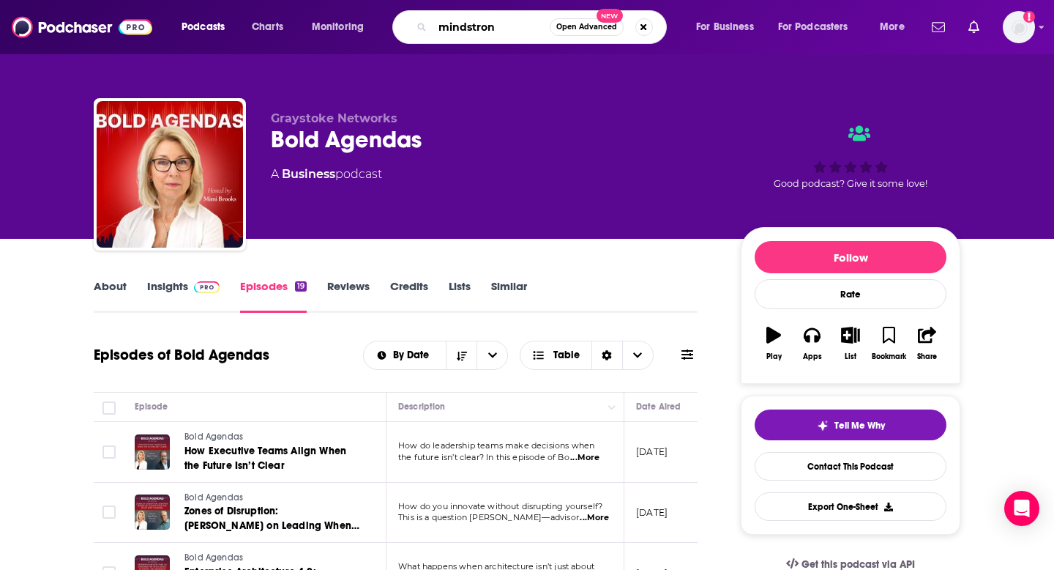
type input "mindstrong"
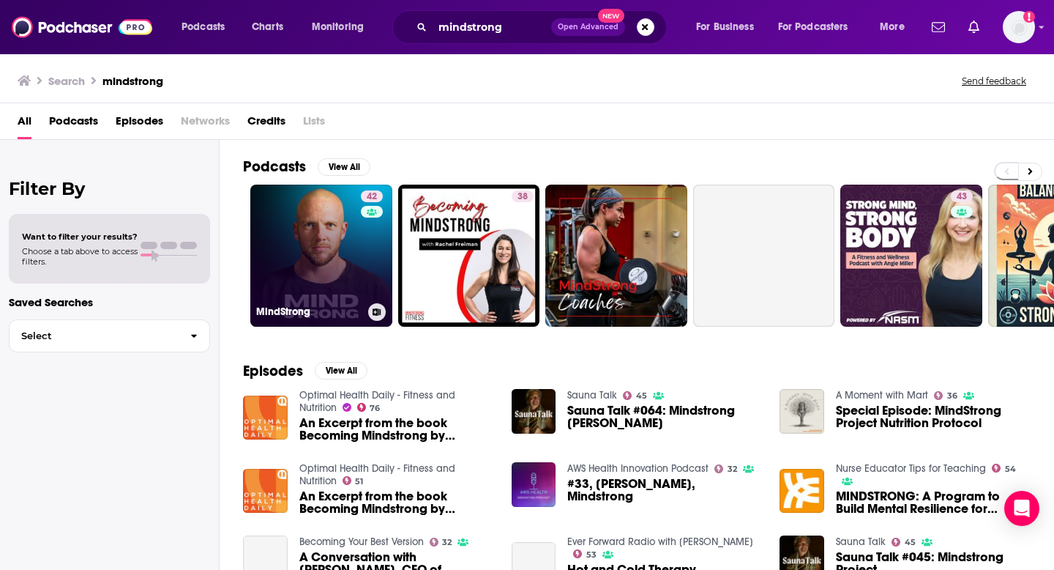
click at [308, 234] on link "42 MindStrong" at bounding box center [321, 256] width 142 height 142
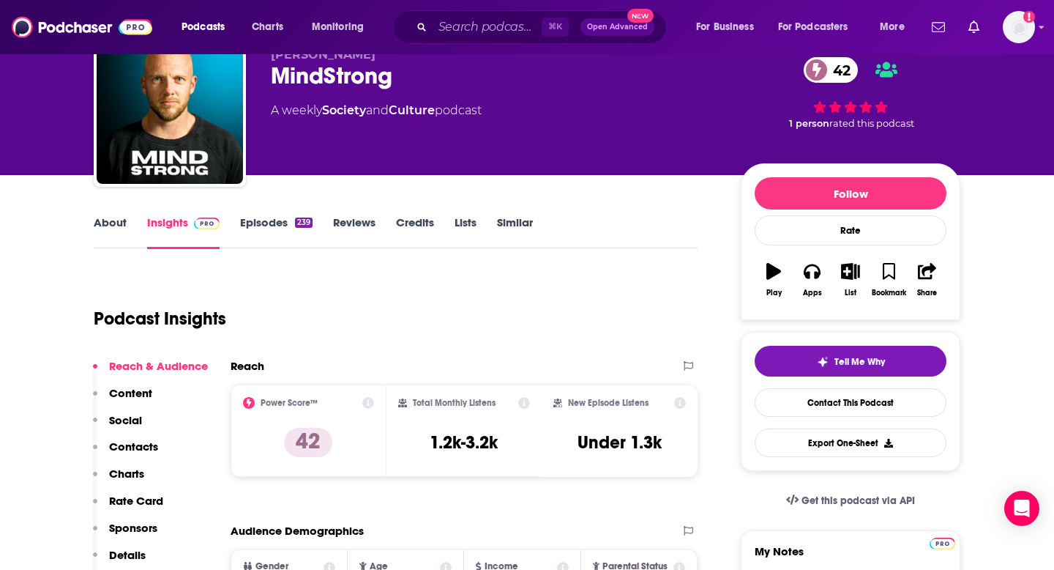
scroll to position [75, 0]
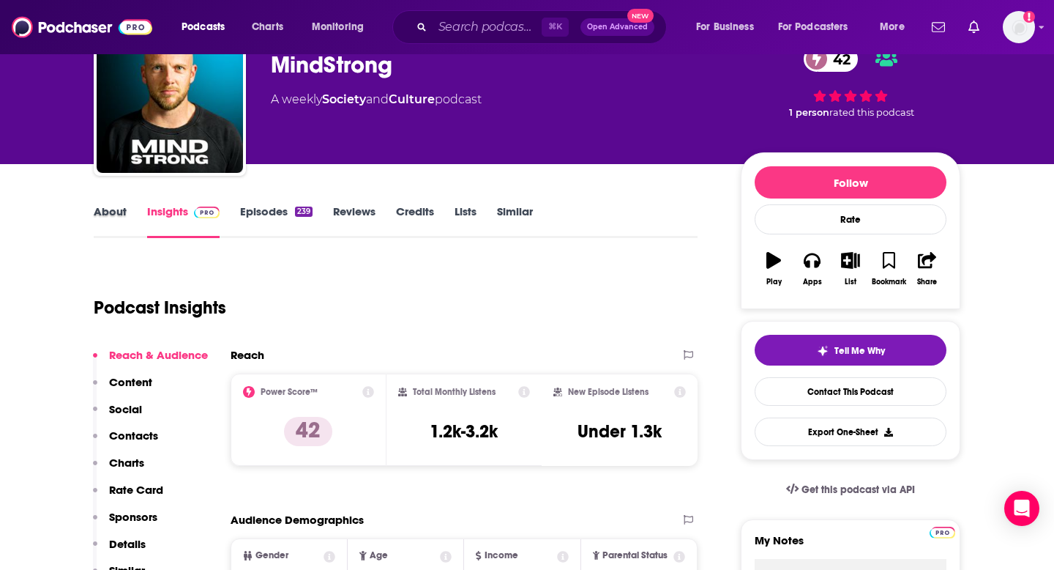
click at [126, 214] on div "About" at bounding box center [120, 221] width 53 height 34
click at [108, 209] on link "About" at bounding box center [110, 221] width 33 height 34
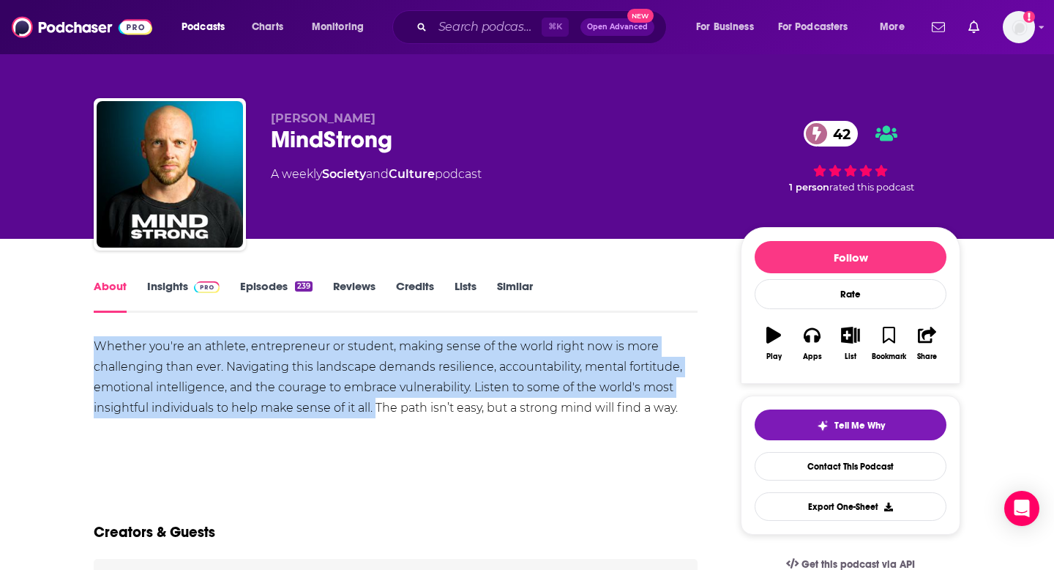
drag, startPoint x: 88, startPoint y: 338, endPoint x: 374, endPoint y: 412, distance: 295.7
copy div "Whether you're an athlete, entrepreneur or student, making sense of the world r…"
click at [284, 407] on div "Whether you're an athlete, entrepreneur or student, making sense of the world r…" at bounding box center [396, 377] width 604 height 82
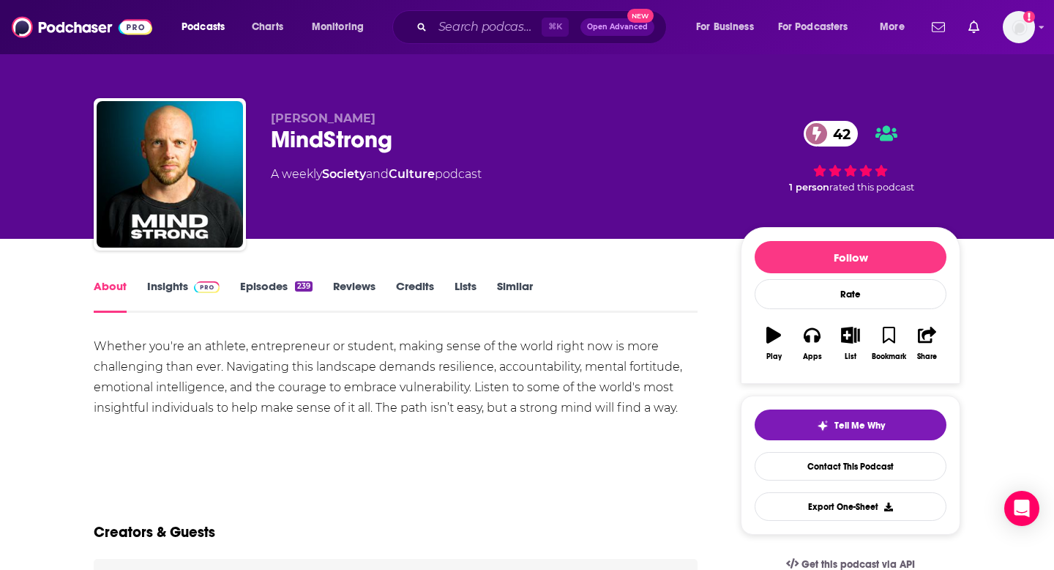
click at [185, 282] on link "Insights" at bounding box center [183, 296] width 72 height 34
